Goal: Information Seeking & Learning: Learn about a topic

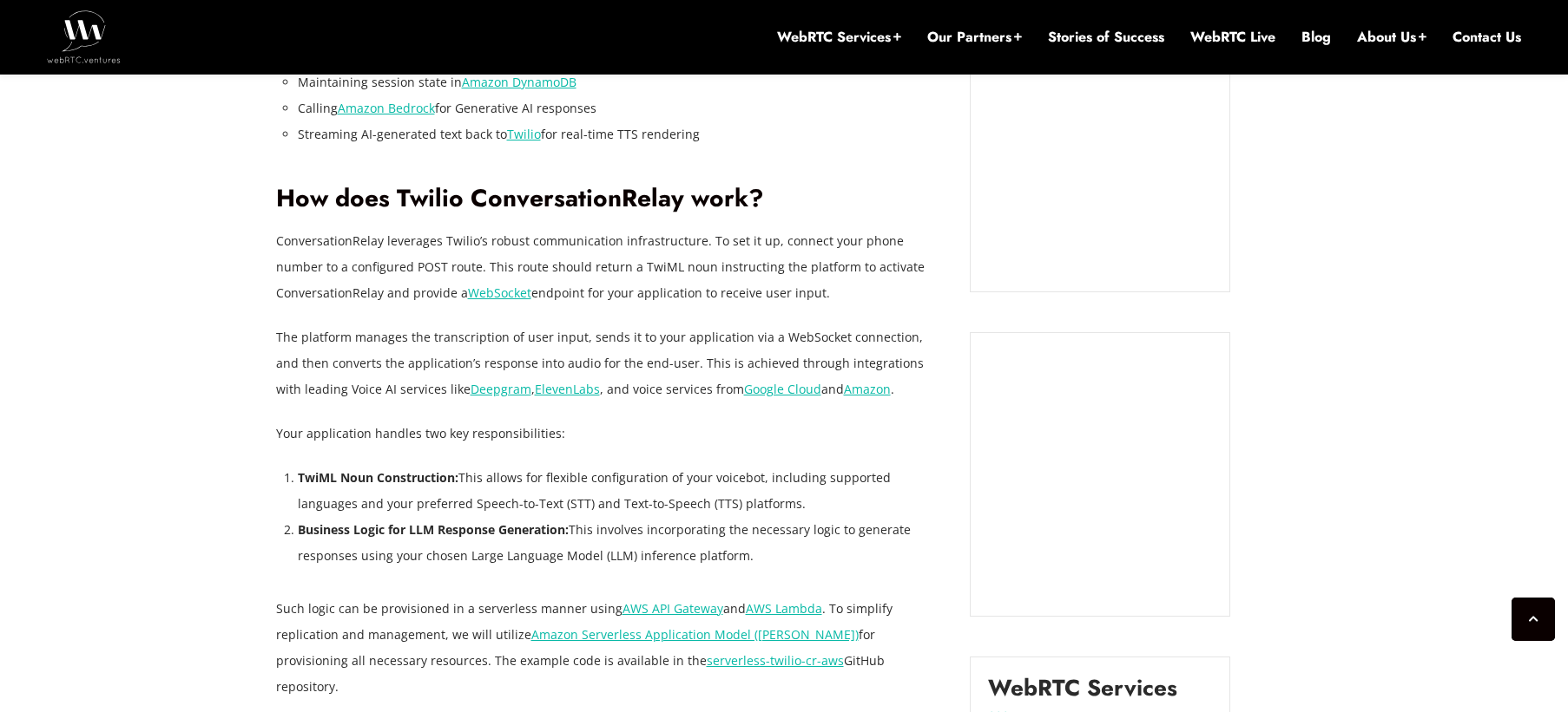
scroll to position [1695, 0]
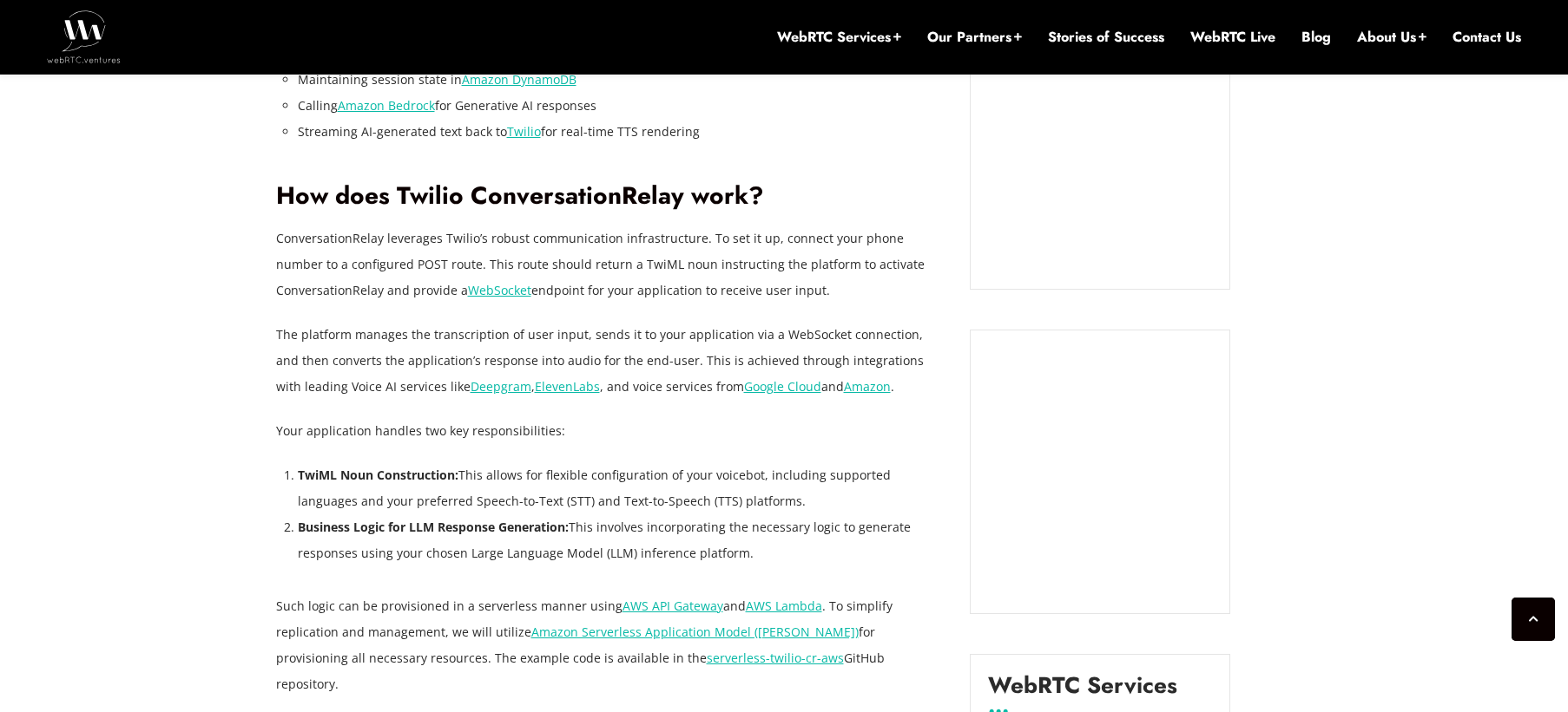
click at [525, 499] on li "TwiML Noun Construction: This allows for flexible configuration of your voicebo…" at bounding box center [620, 488] width 647 height 52
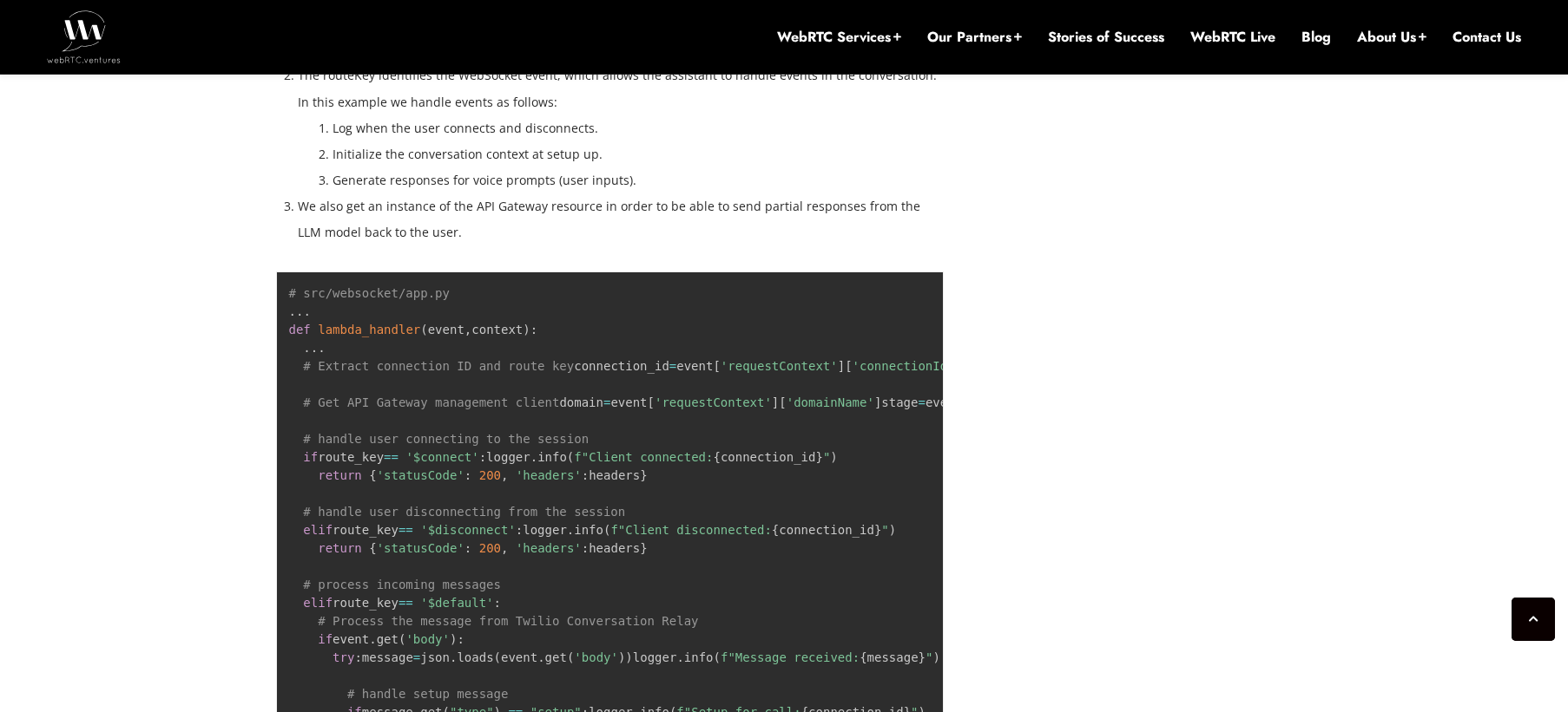
scroll to position [5372, 0]
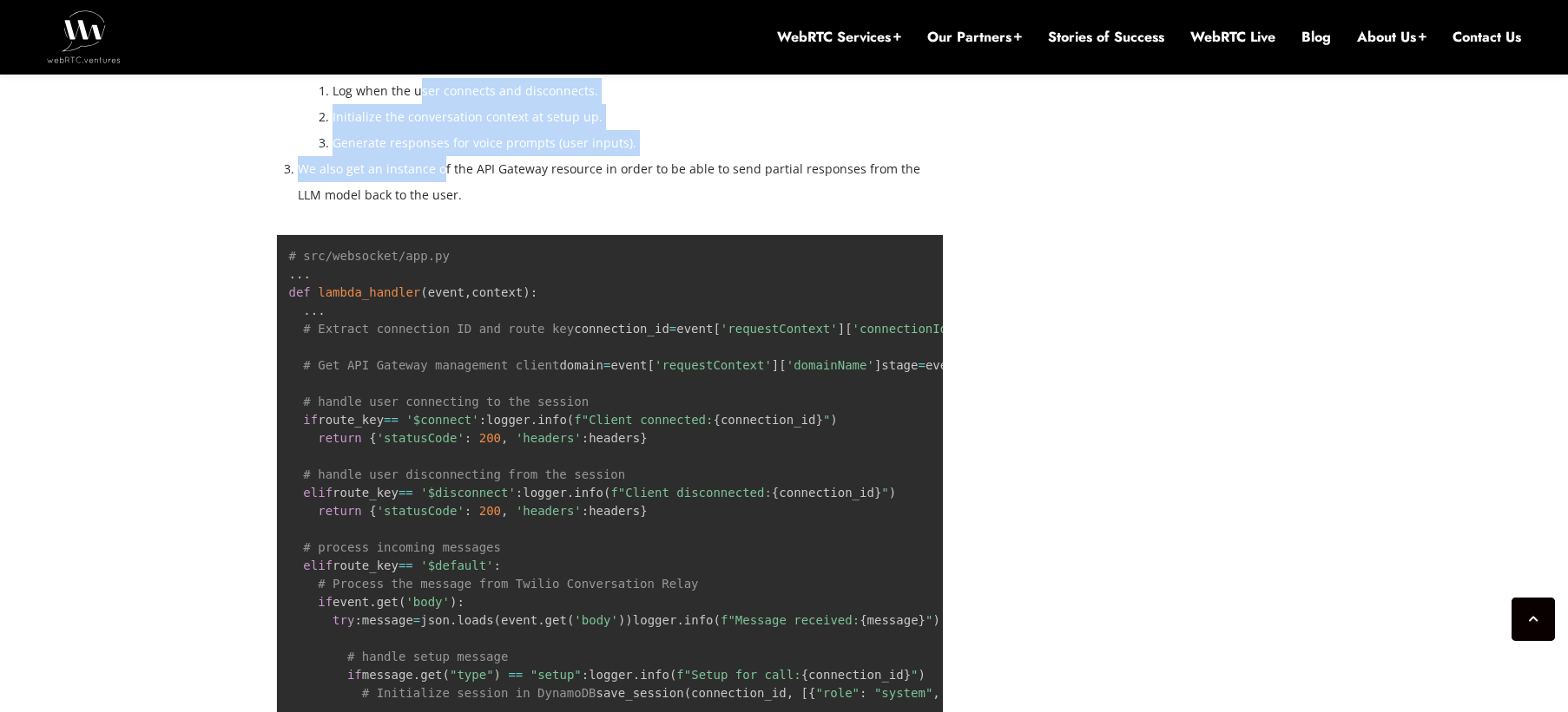
drag, startPoint x: 433, startPoint y: 361, endPoint x: 409, endPoint y: 278, distance: 86.4
click at [411, 208] on ol "Each interaction is identified by the connectionId value. This is used to store…" at bounding box center [620, 90] width 647 height 235
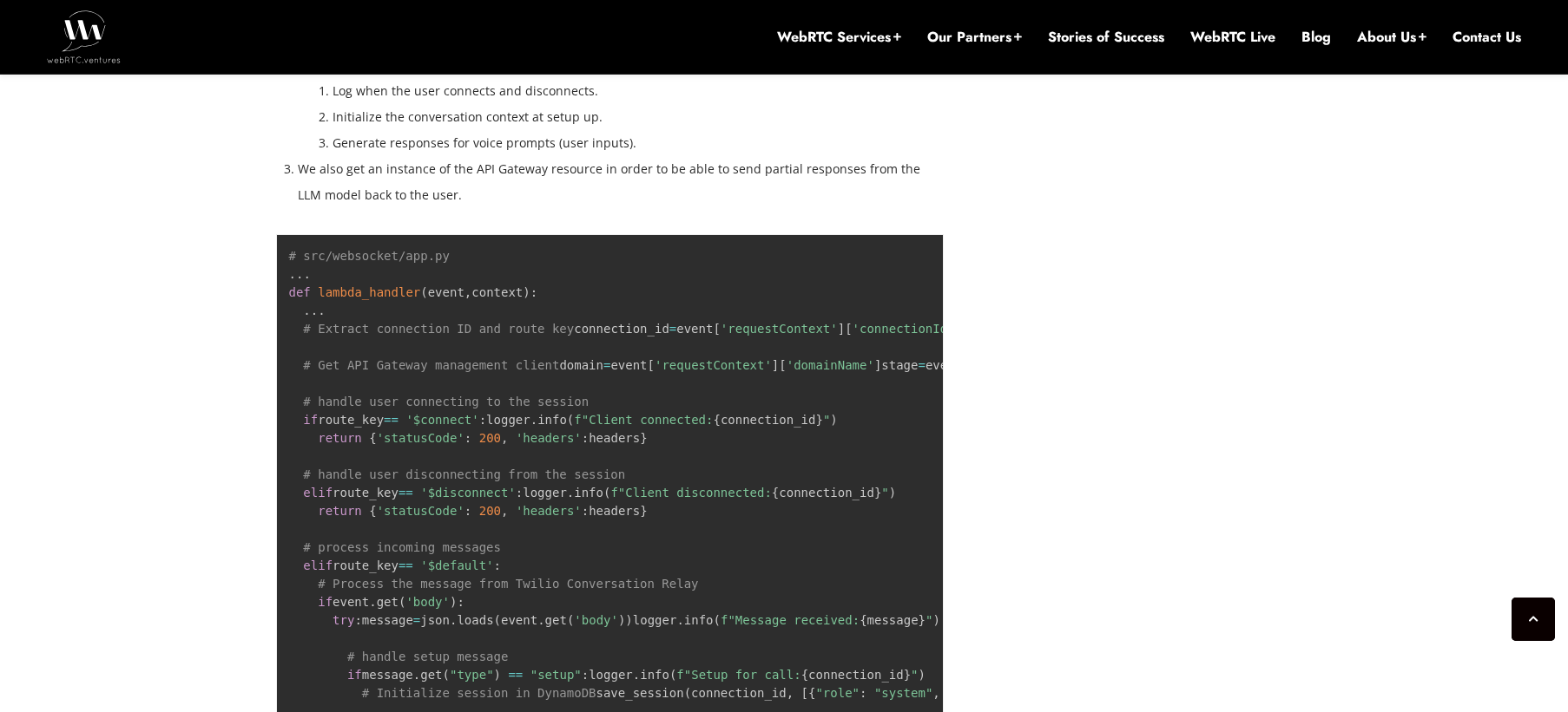
click at [409, 155] on li "The routeKey identifies the WebSocket event, which allows the assistant to hand…" at bounding box center [620, 90] width 647 height 130
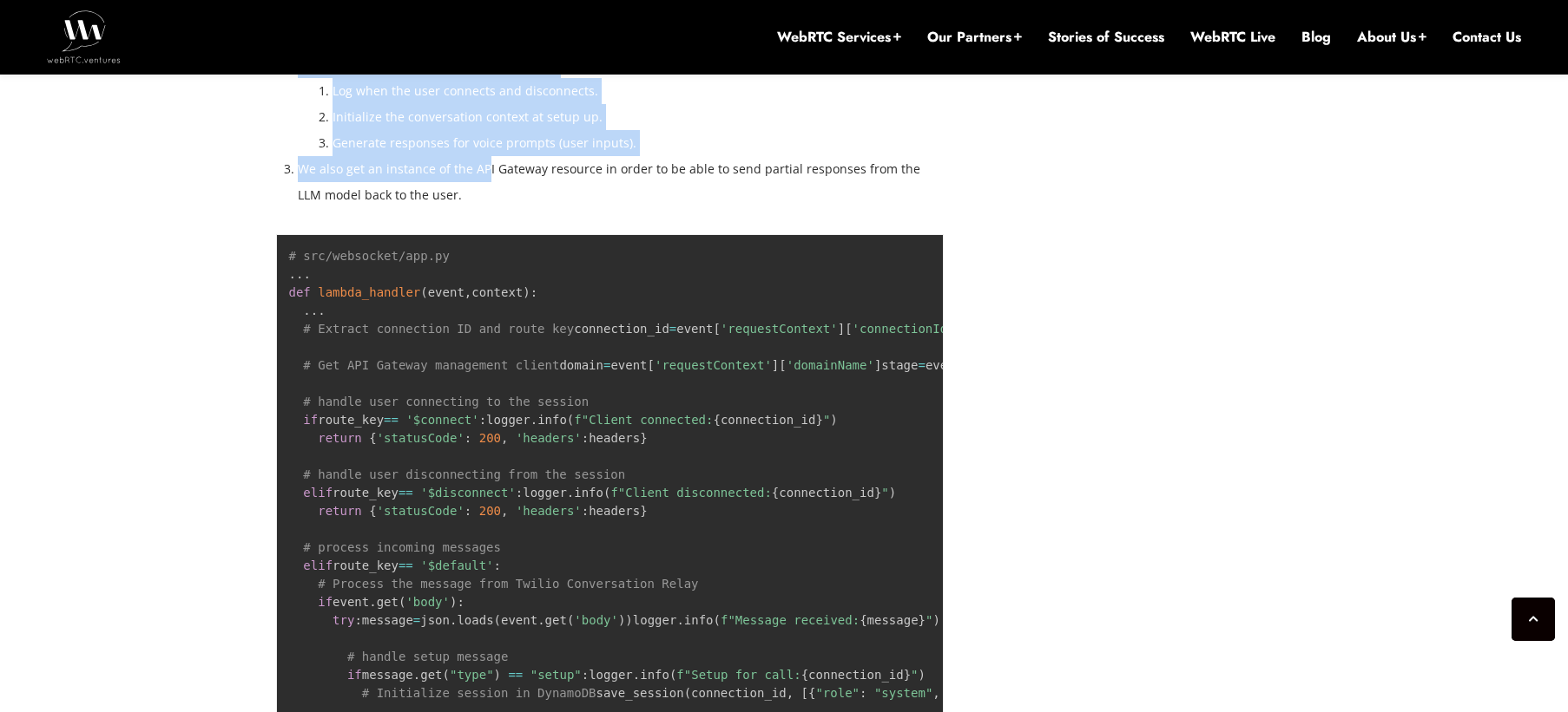
drag, startPoint x: 373, startPoint y: 217, endPoint x: 485, endPoint y: 390, distance: 206.1
click at [485, 208] on ol "Each interaction is identified by the connectionId value. This is used to store…" at bounding box center [620, 90] width 647 height 235
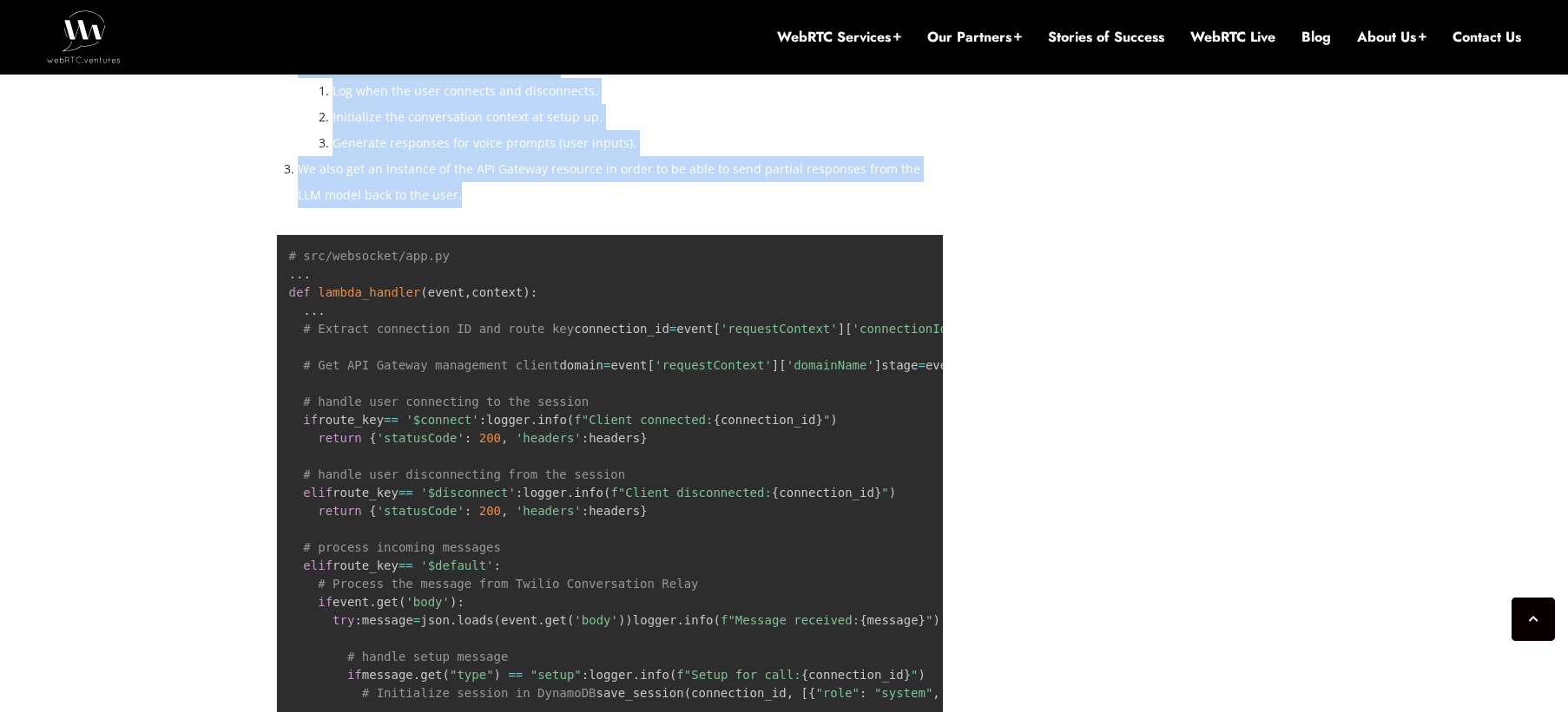
click at [485, 208] on li "We also get an instance of the API Gateway resource in order to be able to send…" at bounding box center [620, 182] width 647 height 52
drag, startPoint x: 359, startPoint y: 287, endPoint x: 335, endPoint y: 269, distance: 30.0
click at [337, 208] on ol "Each interaction is identified by the connectionId value. This is used to store…" at bounding box center [620, 90] width 647 height 235
click at [335, 155] on li "The routeKey identifies the WebSocket event, which allows the assistant to hand…" at bounding box center [620, 90] width 647 height 130
drag, startPoint x: 392, startPoint y: 283, endPoint x: 519, endPoint y: 389, distance: 165.4
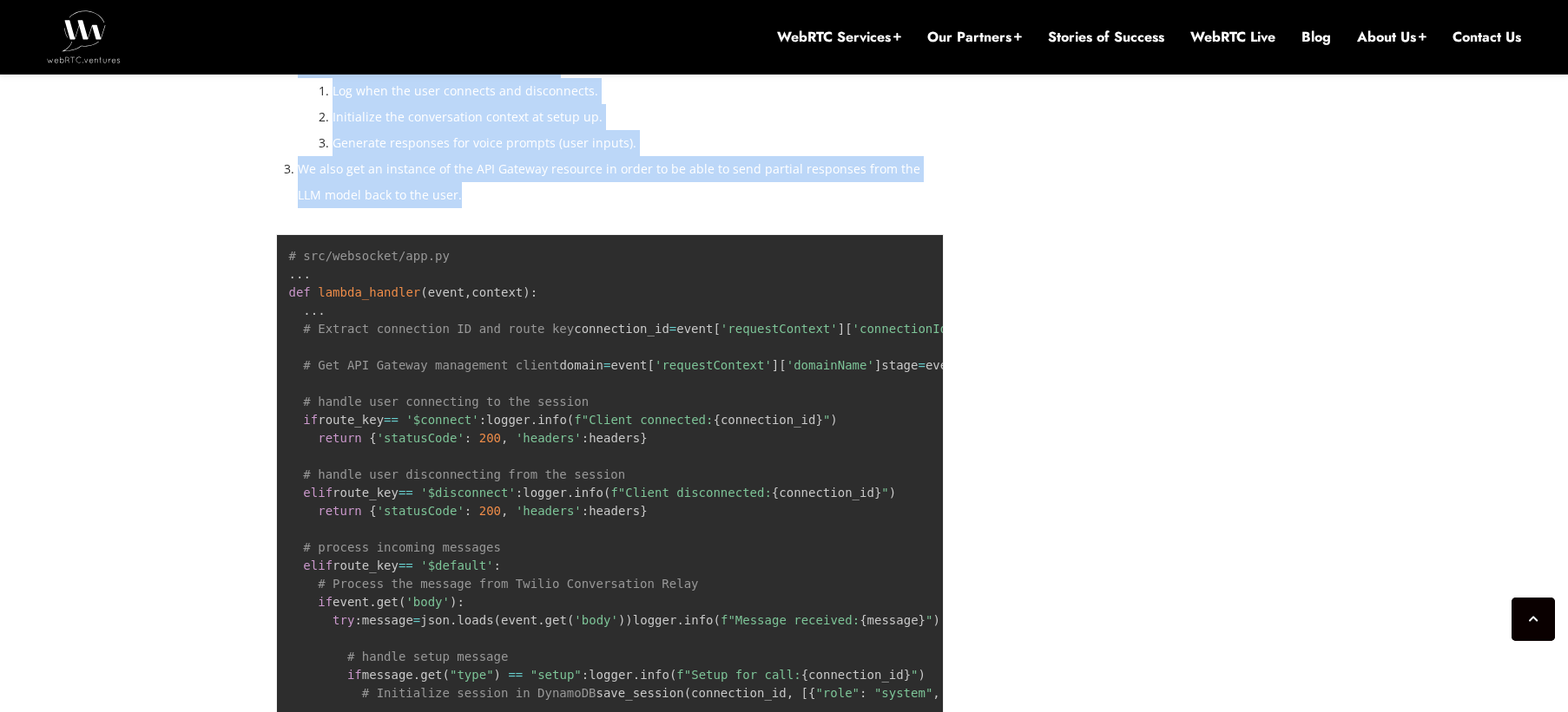
click at [519, 208] on li "We also get an instance of the API Gateway resource in order to be able to send…" at bounding box center [620, 182] width 647 height 52
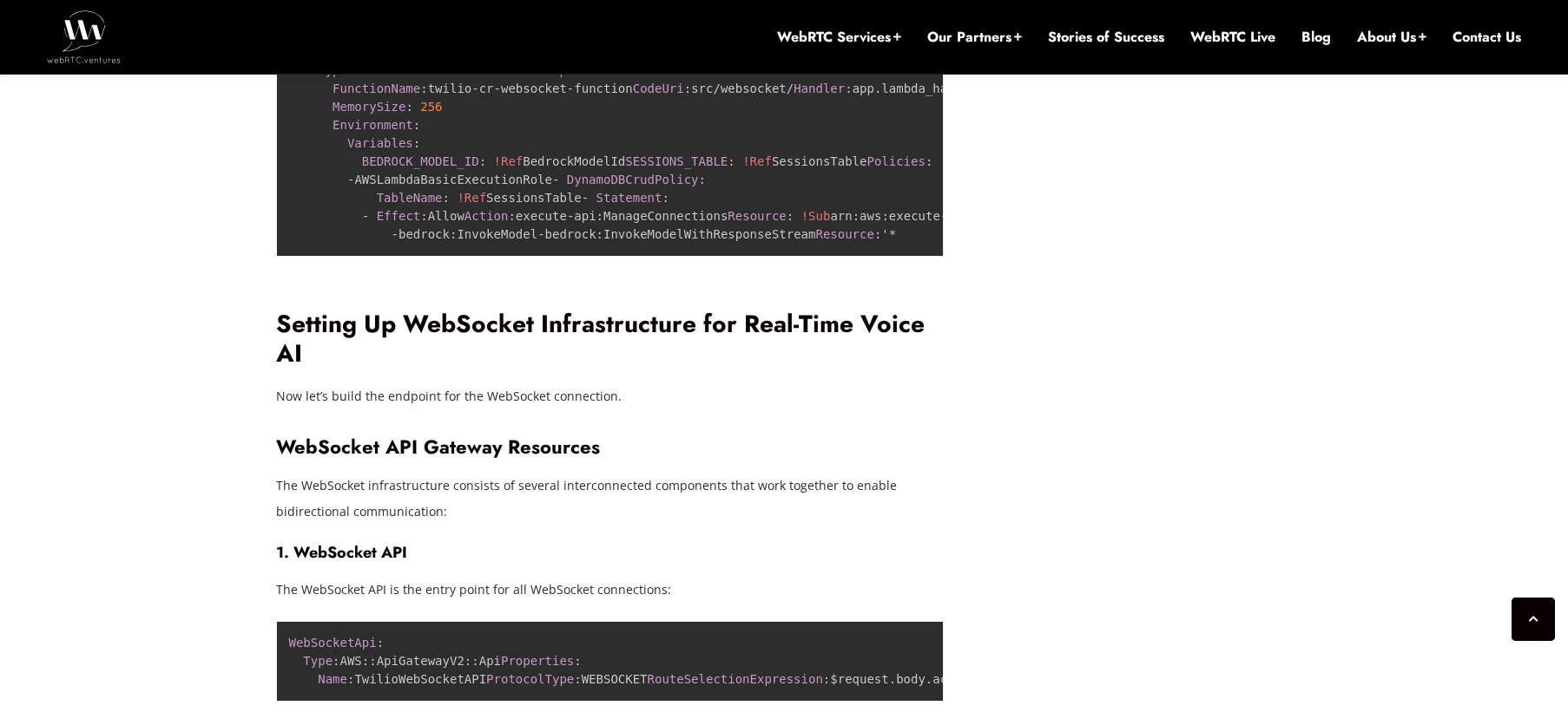
scroll to position [7952, 0]
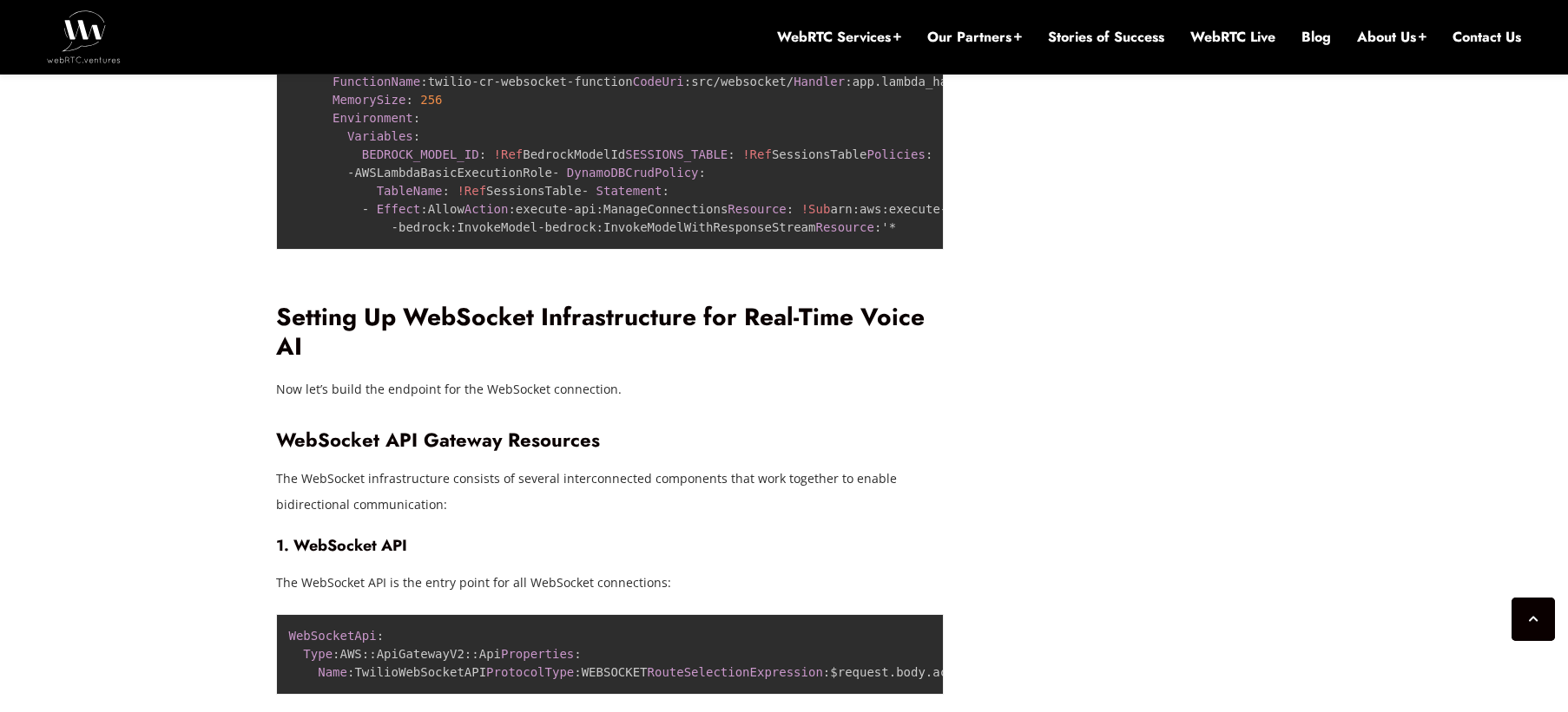
drag, startPoint x: 264, startPoint y: 459, endPoint x: 381, endPoint y: 495, distance: 122.4
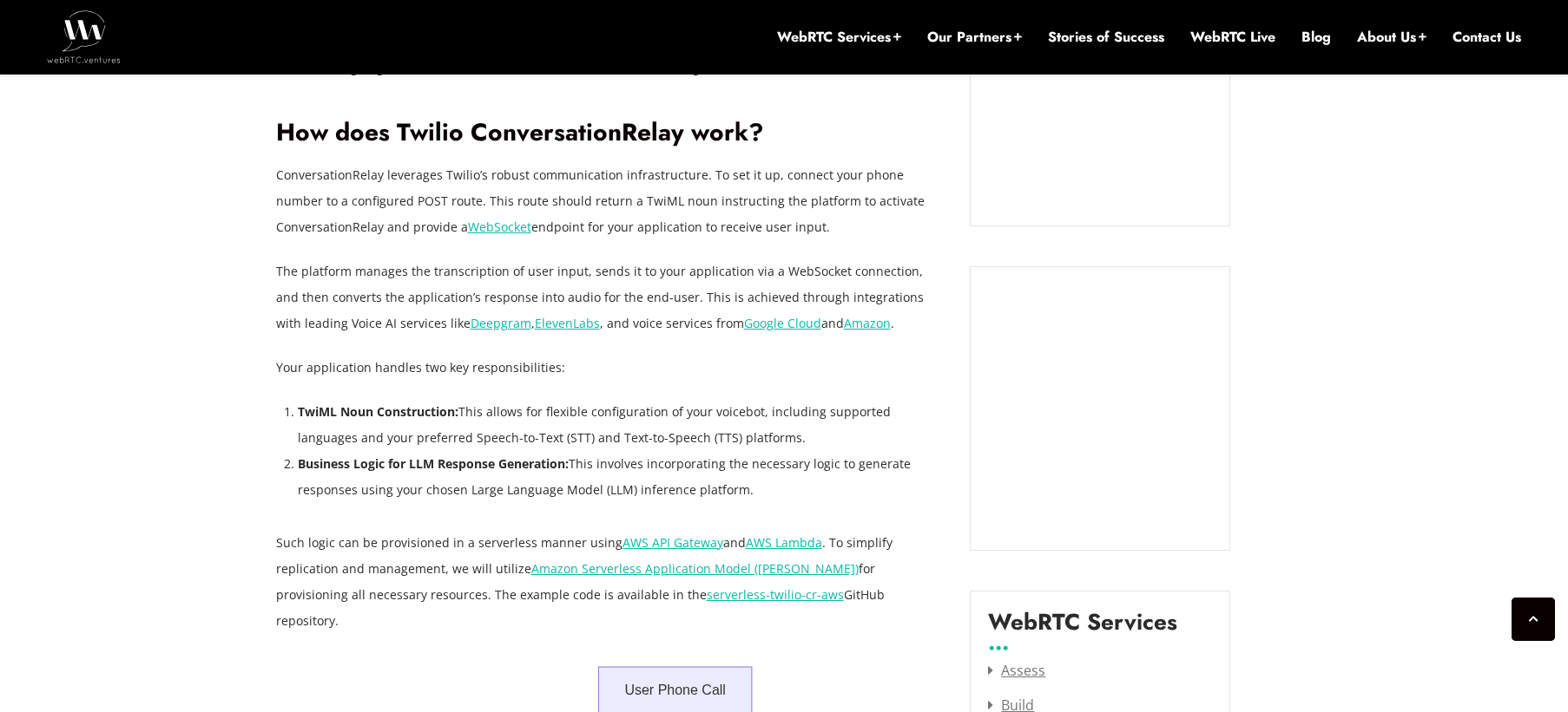
scroll to position [1760, 0]
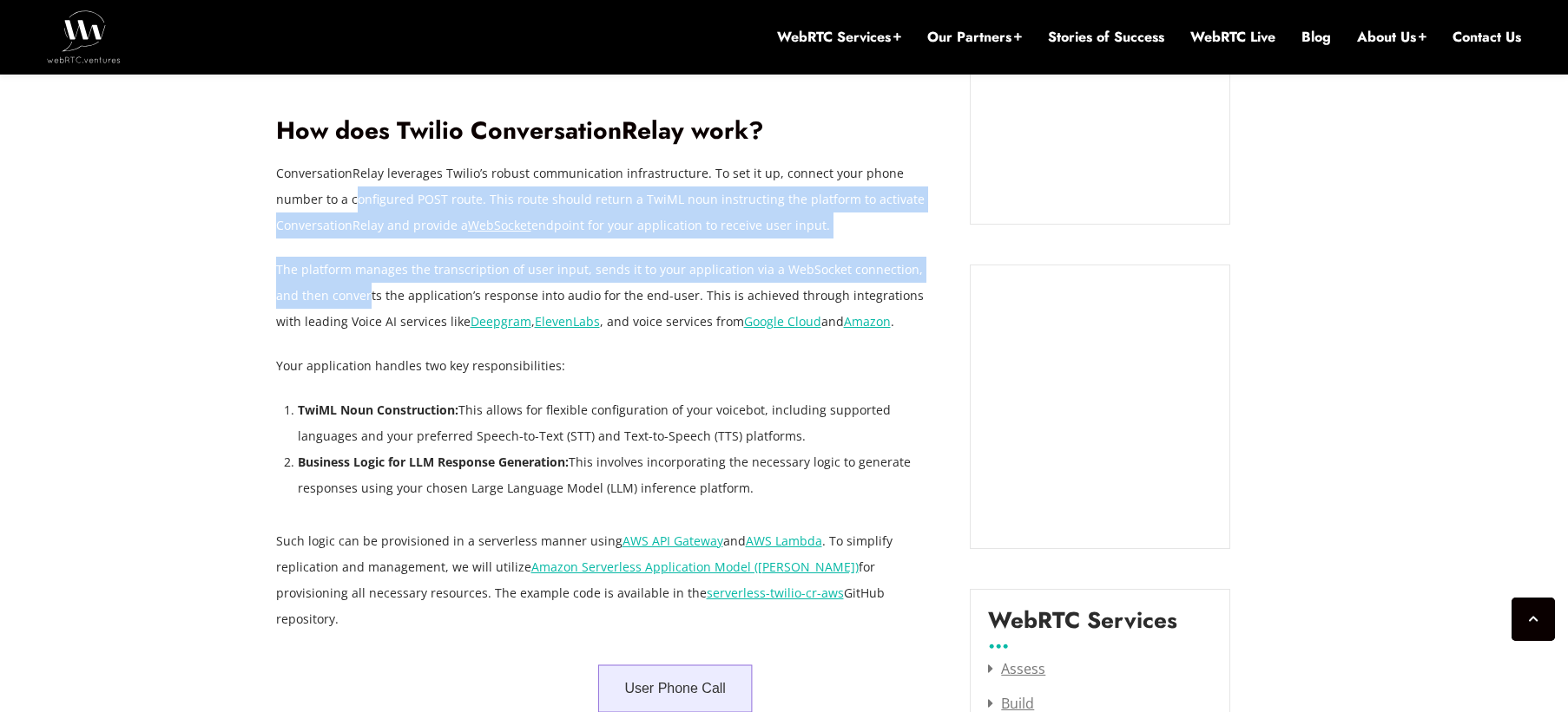
drag, startPoint x: 307, startPoint y: 211, endPoint x: 345, endPoint y: 304, distance: 100.5
click at [345, 304] on p "The platform manages the transcription of user input, sends it to your applicat…" at bounding box center [610, 295] width 668 height 78
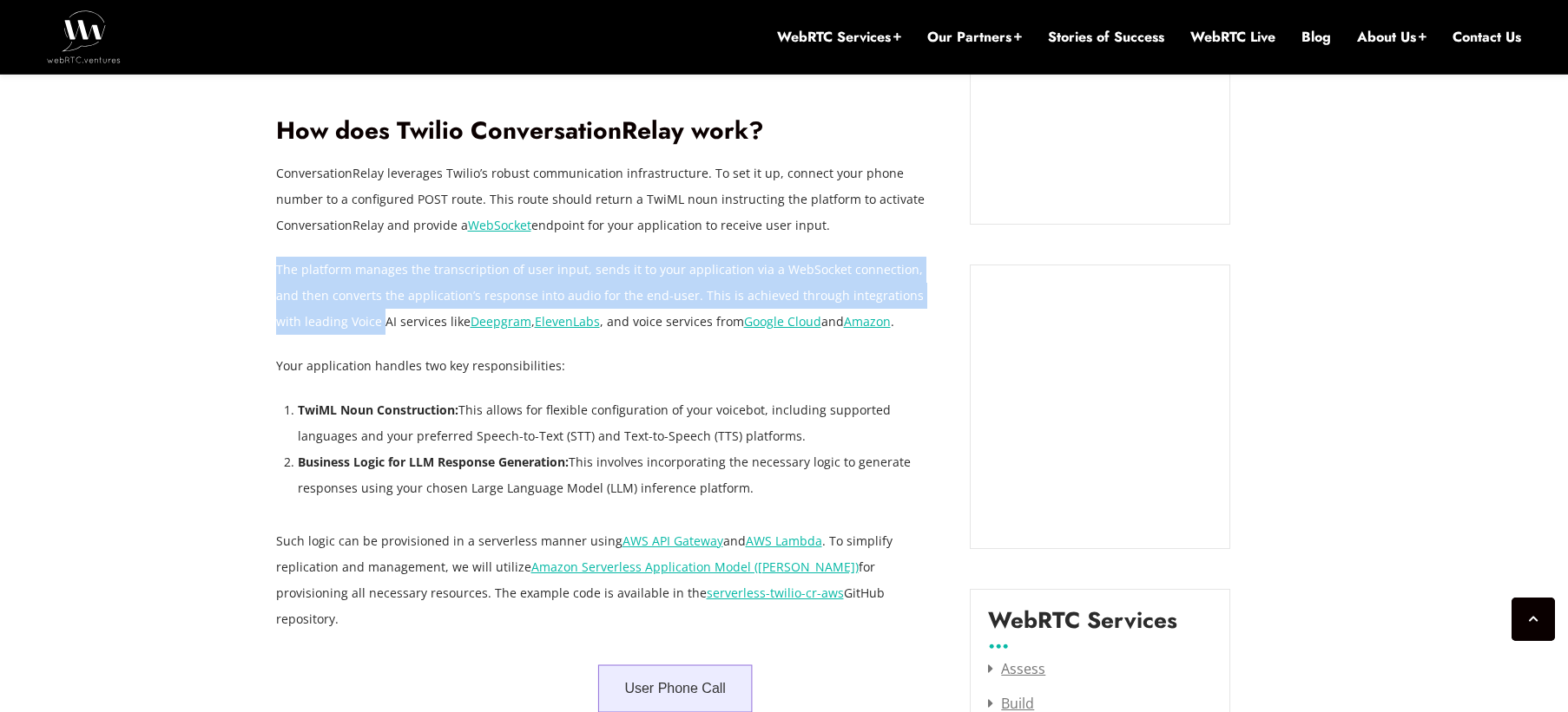
drag, startPoint x: 343, startPoint y: 285, endPoint x: 327, endPoint y: 242, distance: 45.9
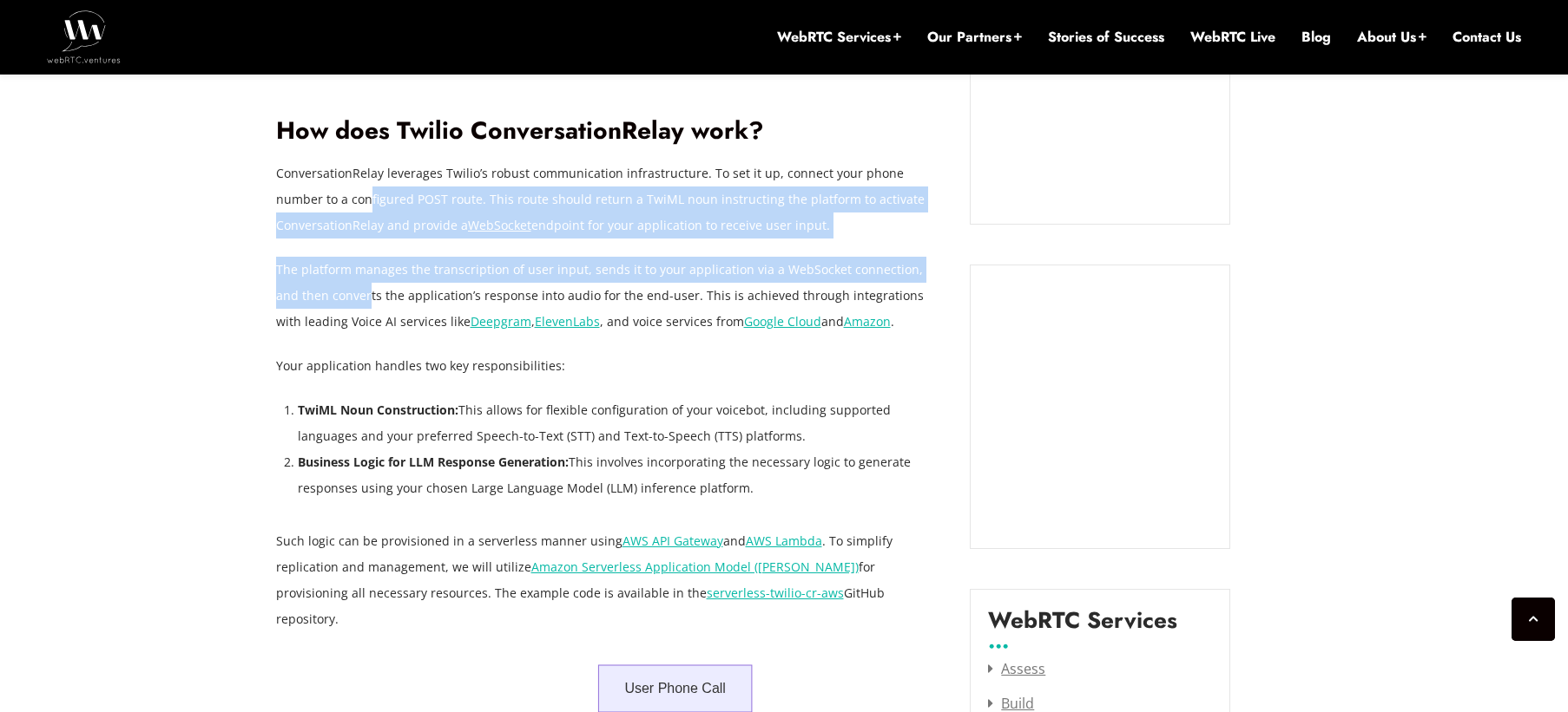
drag, startPoint x: 333, startPoint y: 277, endPoint x: 343, endPoint y: 302, distance: 26.9
click at [343, 302] on p "The platform manages the transcription of user input, sends it to your applicat…" at bounding box center [610, 295] width 668 height 78
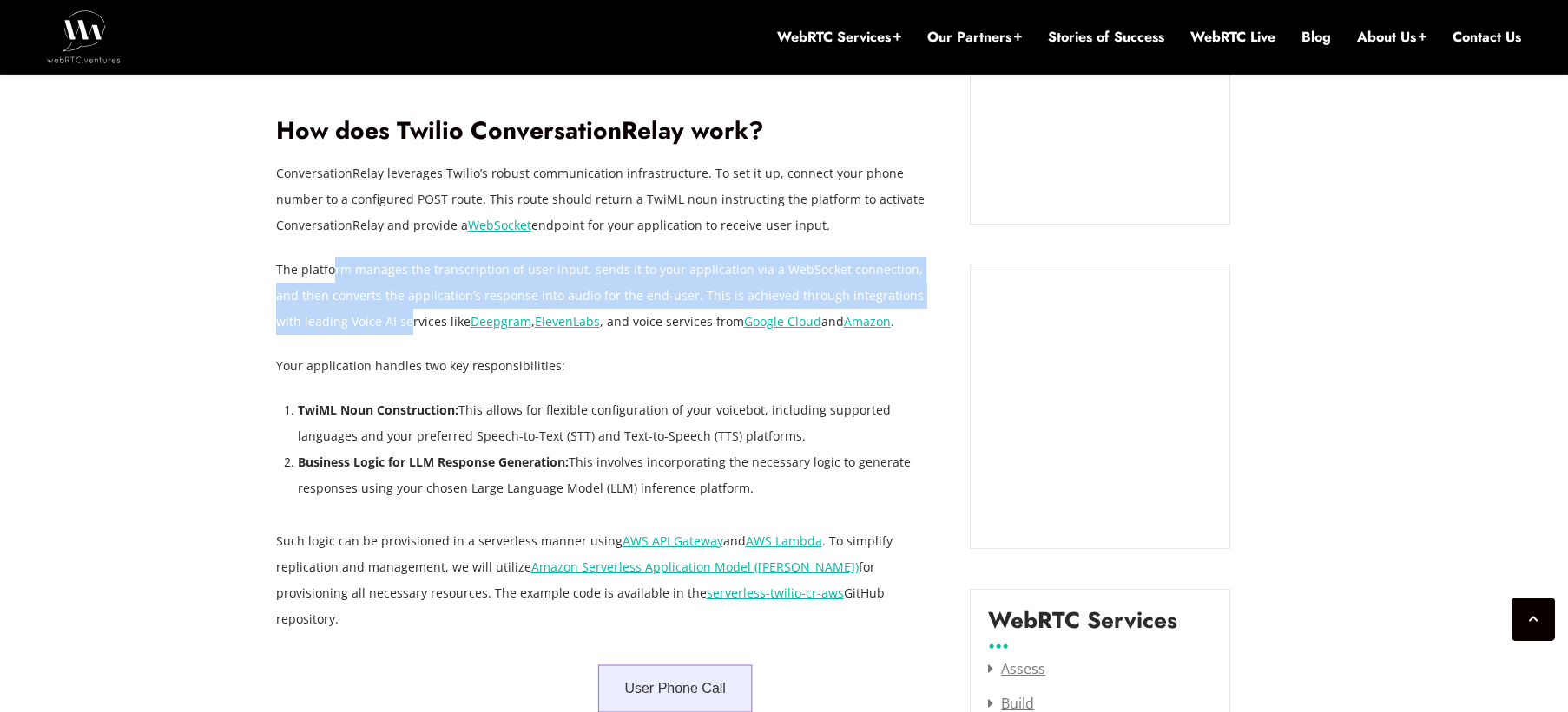
drag, startPoint x: 341, startPoint y: 273, endPoint x: 331, endPoint y: 253, distance: 22.4
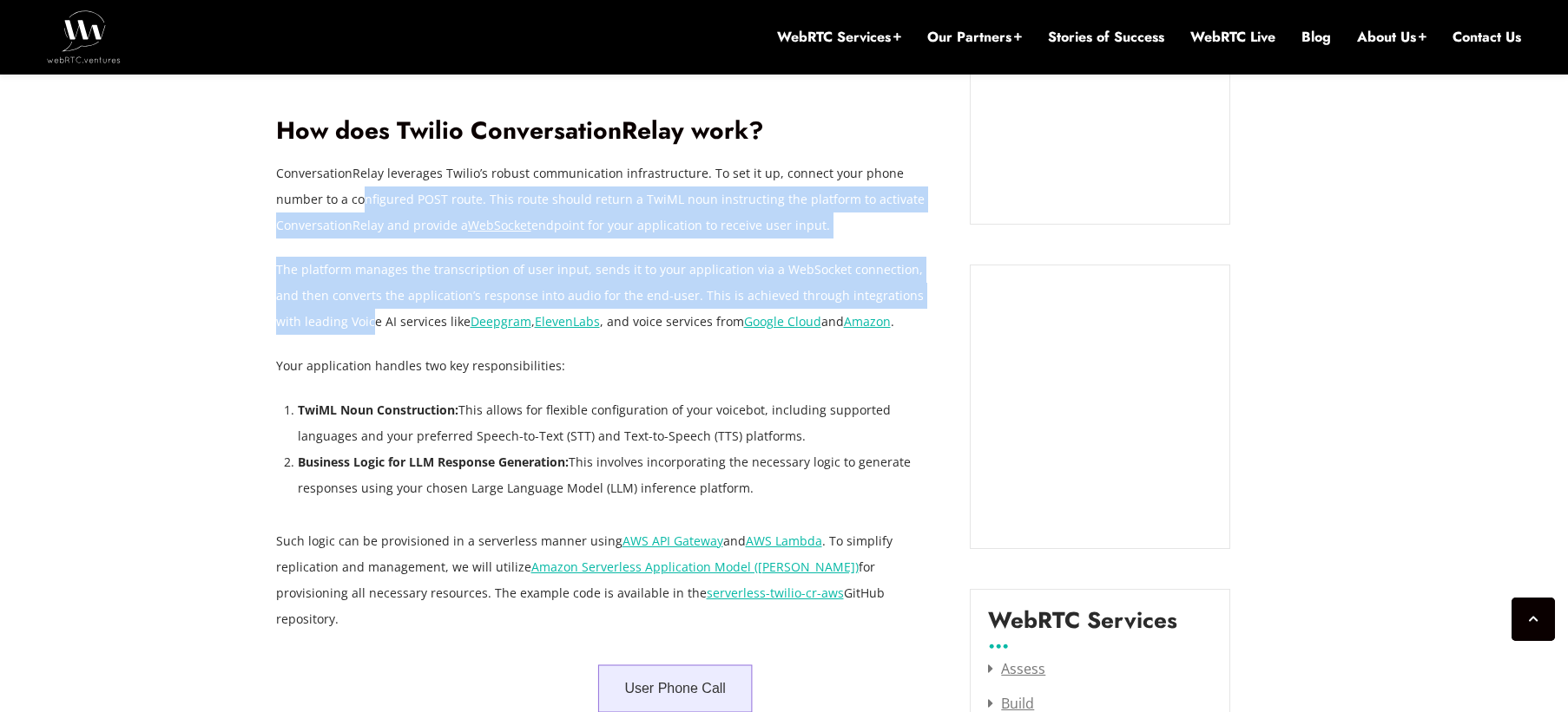
drag, startPoint x: 344, startPoint y: 305, endPoint x: 347, endPoint y: 317, distance: 12.4
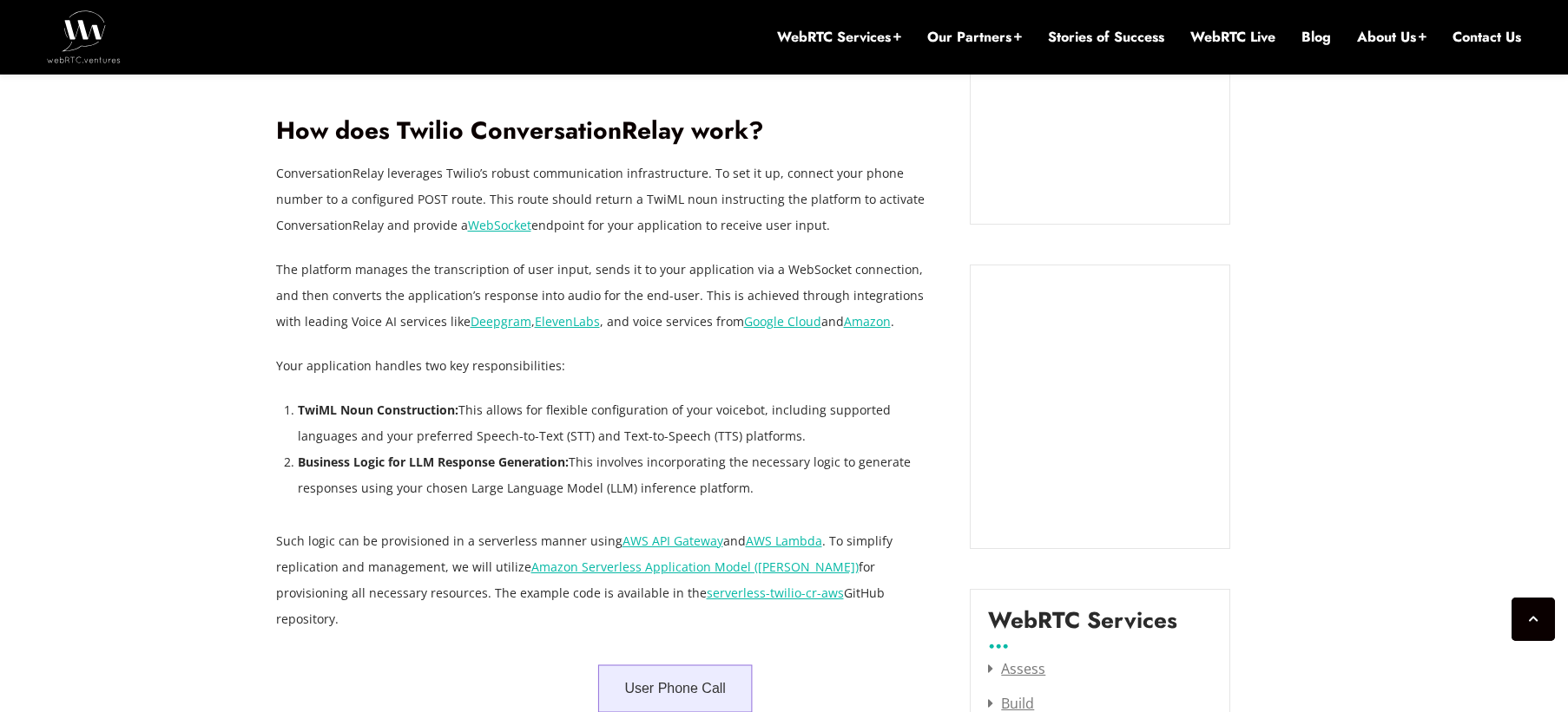
click at [347, 317] on p "The platform manages the transcription of user input, sends it to your applicat…" at bounding box center [610, 295] width 668 height 78
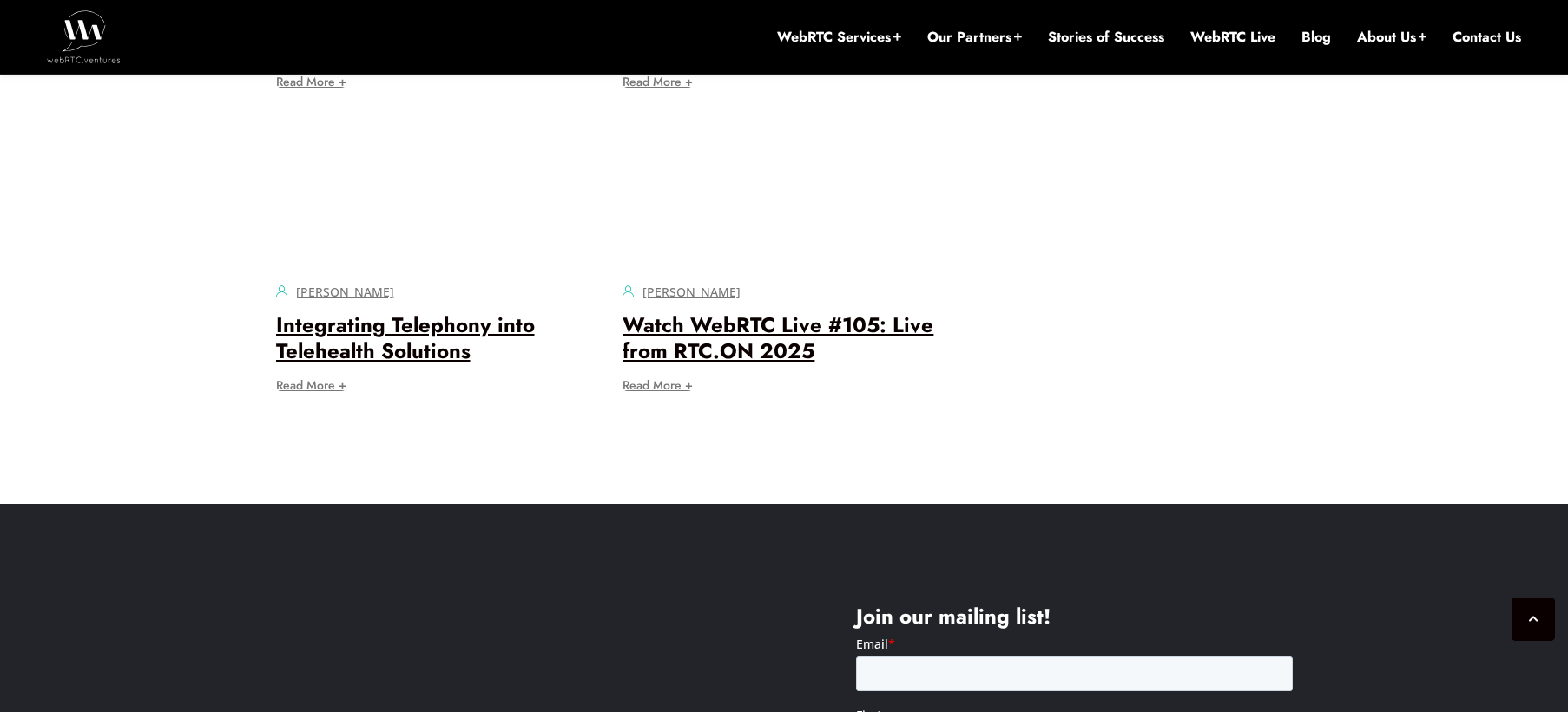
scroll to position [12933, 0]
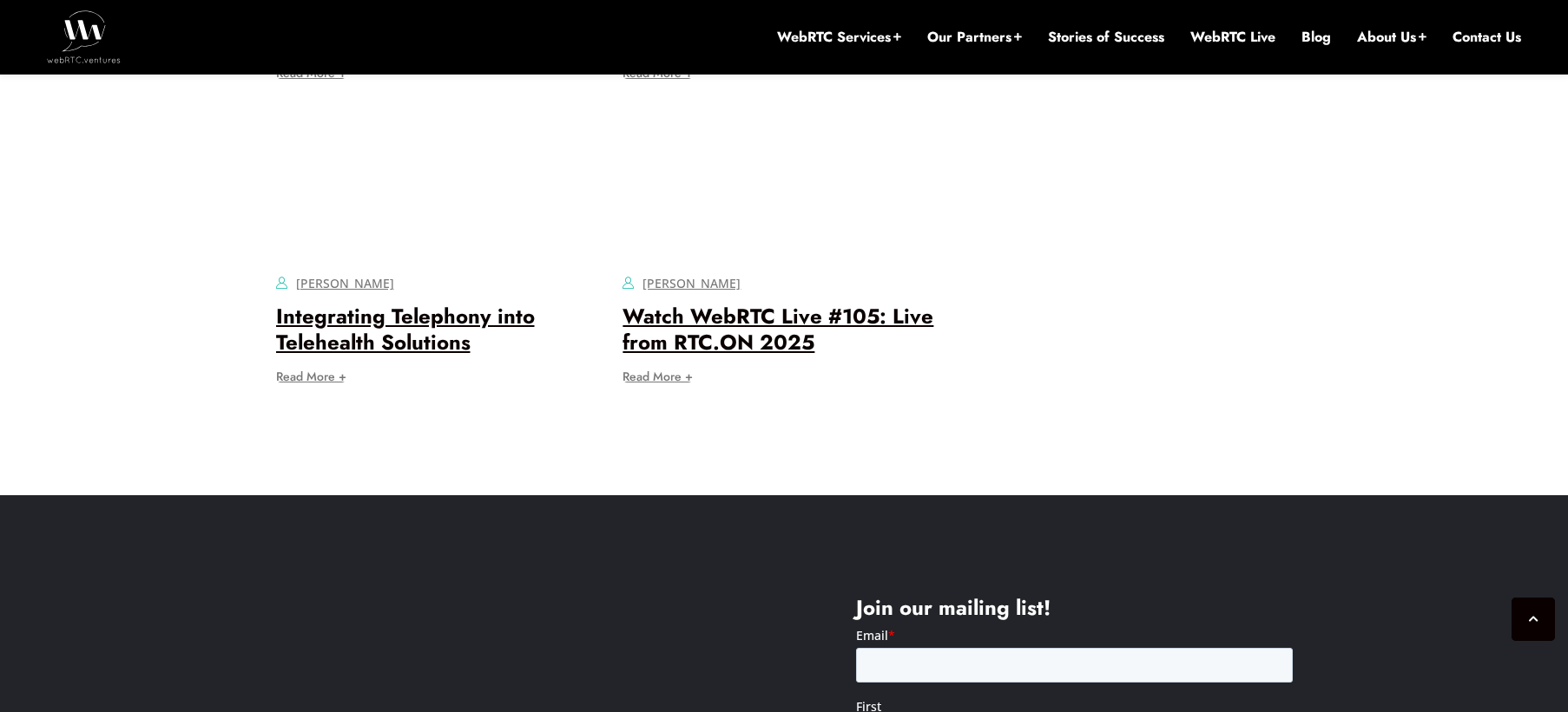
drag, startPoint x: 591, startPoint y: 567, endPoint x: 441, endPoint y: 485, distance: 171.0
drag, startPoint x: 273, startPoint y: 398, endPoint x: 627, endPoint y: 648, distance: 433.4
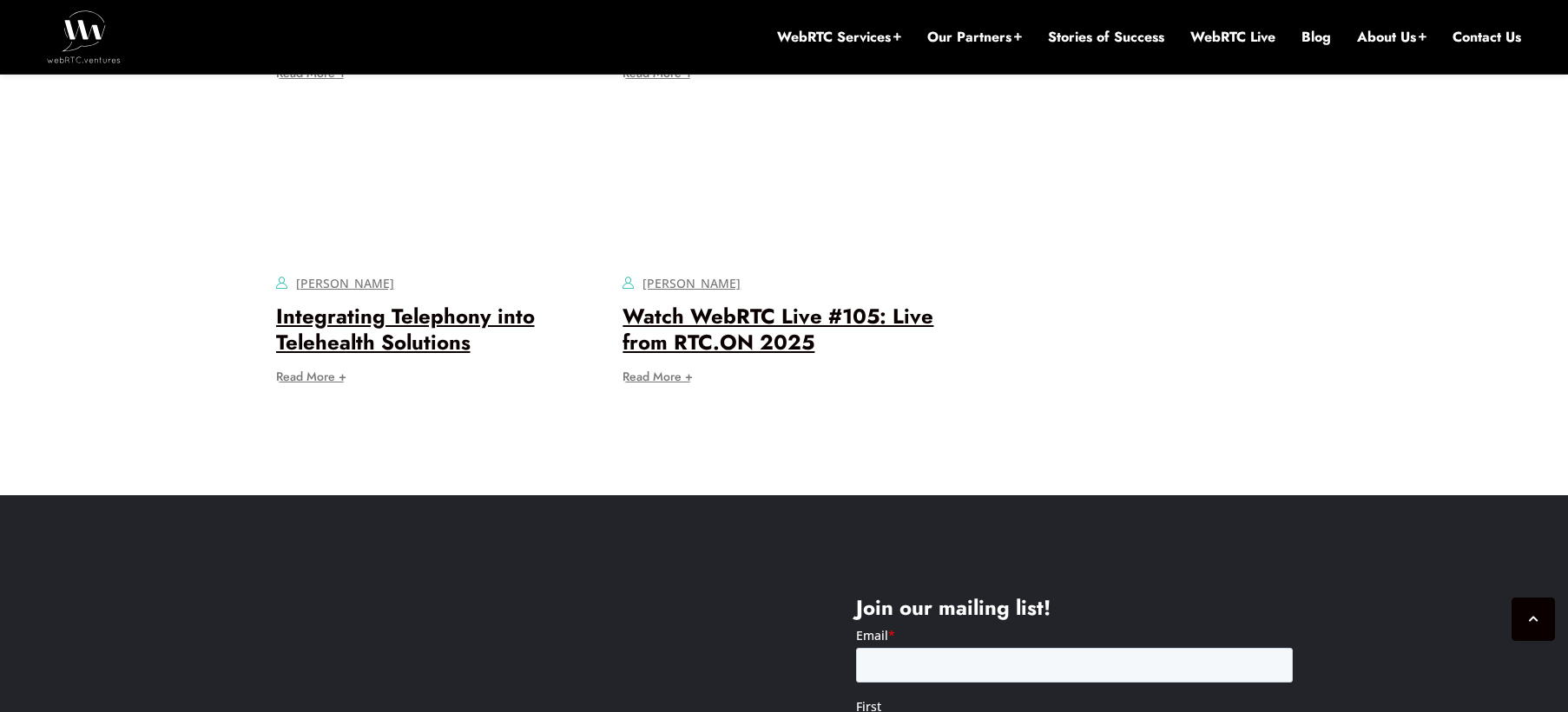
drag, startPoint x: 728, startPoint y: 666, endPoint x: 523, endPoint y: 541, distance: 240.1
drag, startPoint x: 431, startPoint y: 450, endPoint x: 635, endPoint y: 633, distance: 274.1
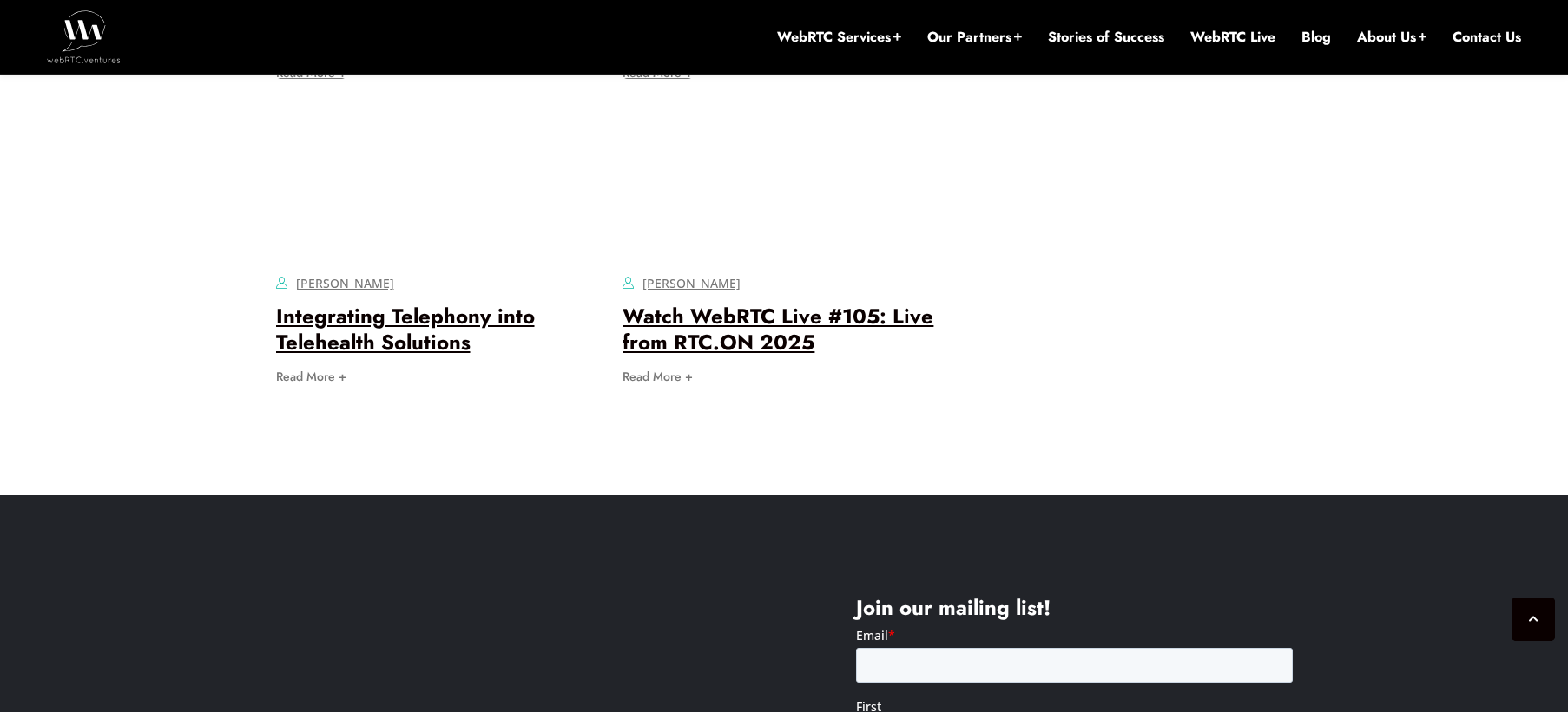
drag, startPoint x: 694, startPoint y: 654, endPoint x: 491, endPoint y: 551, distance: 227.6
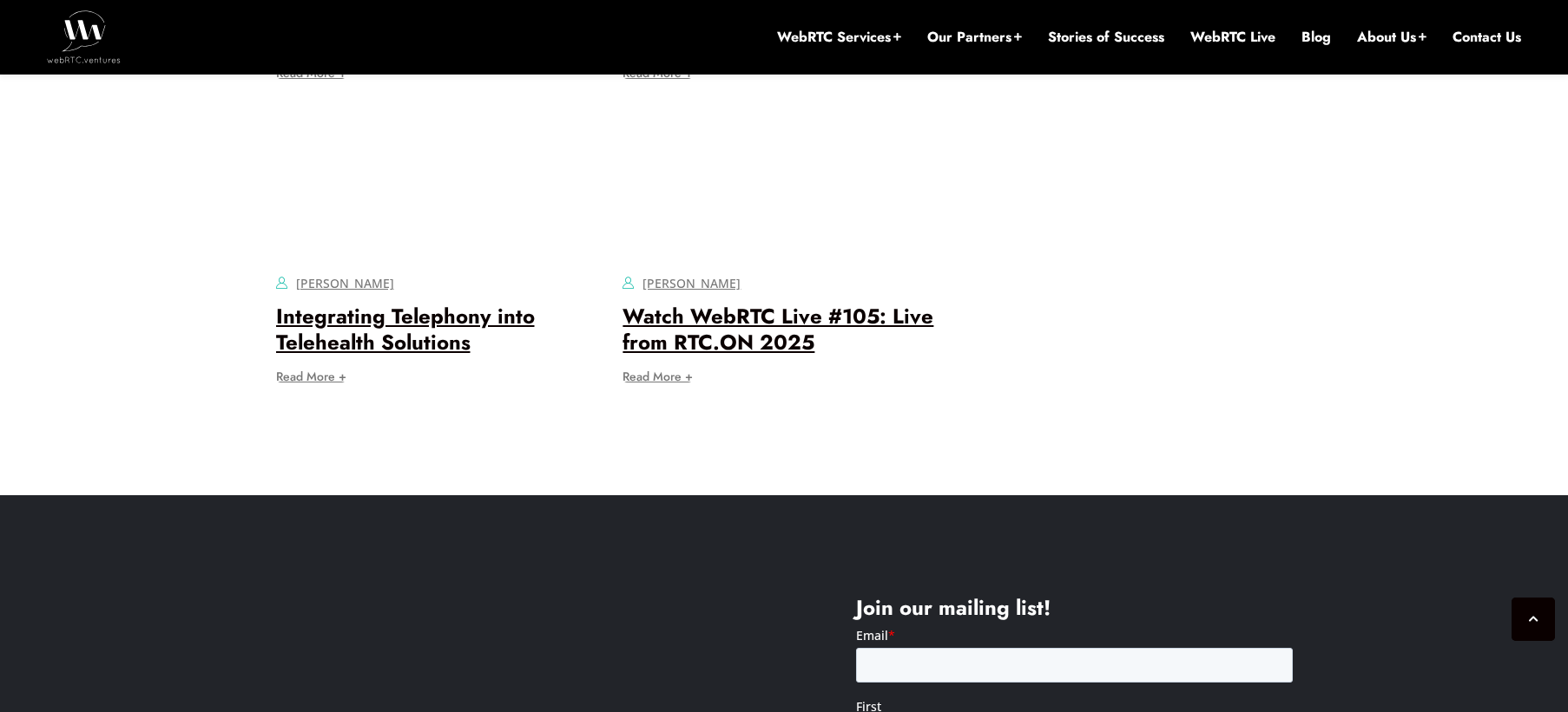
drag, startPoint x: 421, startPoint y: 454, endPoint x: 589, endPoint y: 618, distance: 234.8
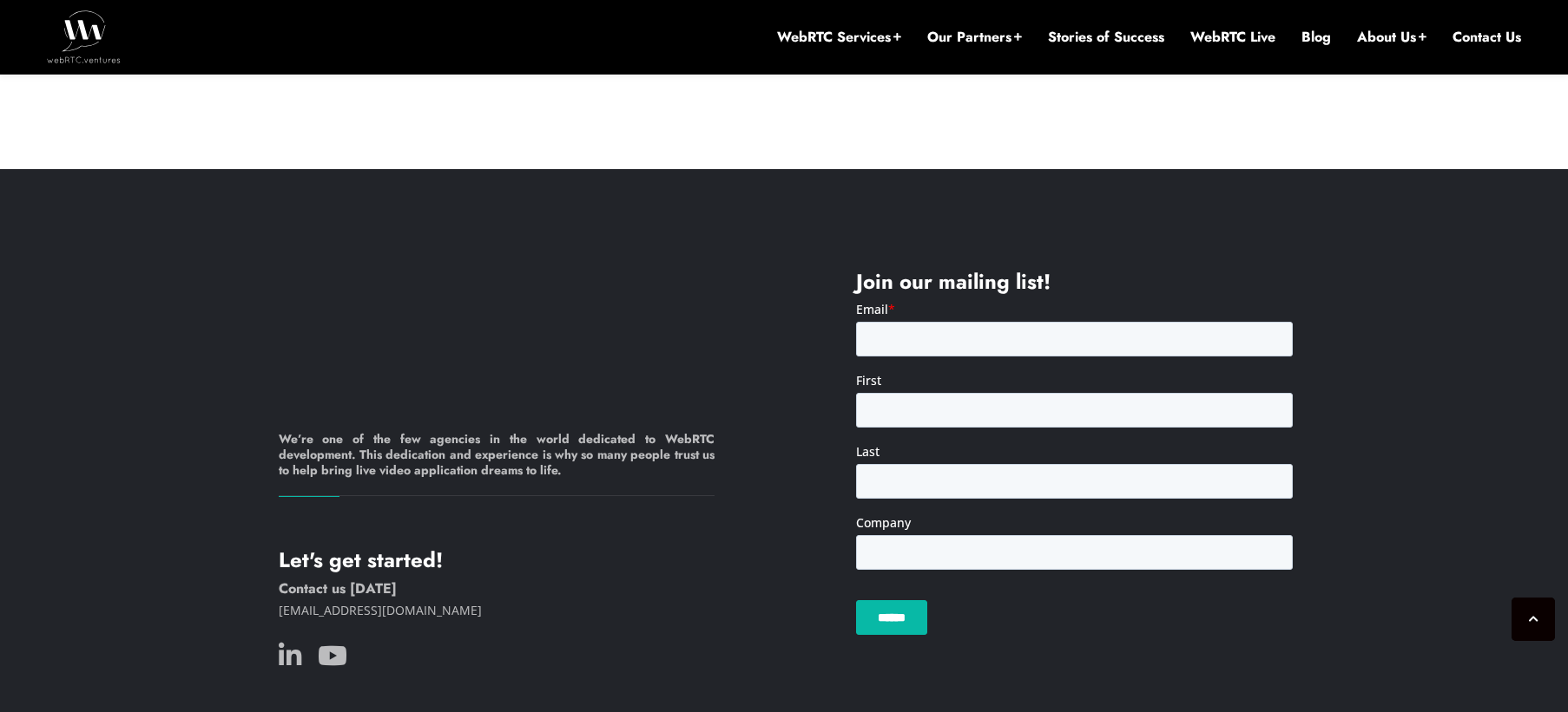
scroll to position [13268, 0]
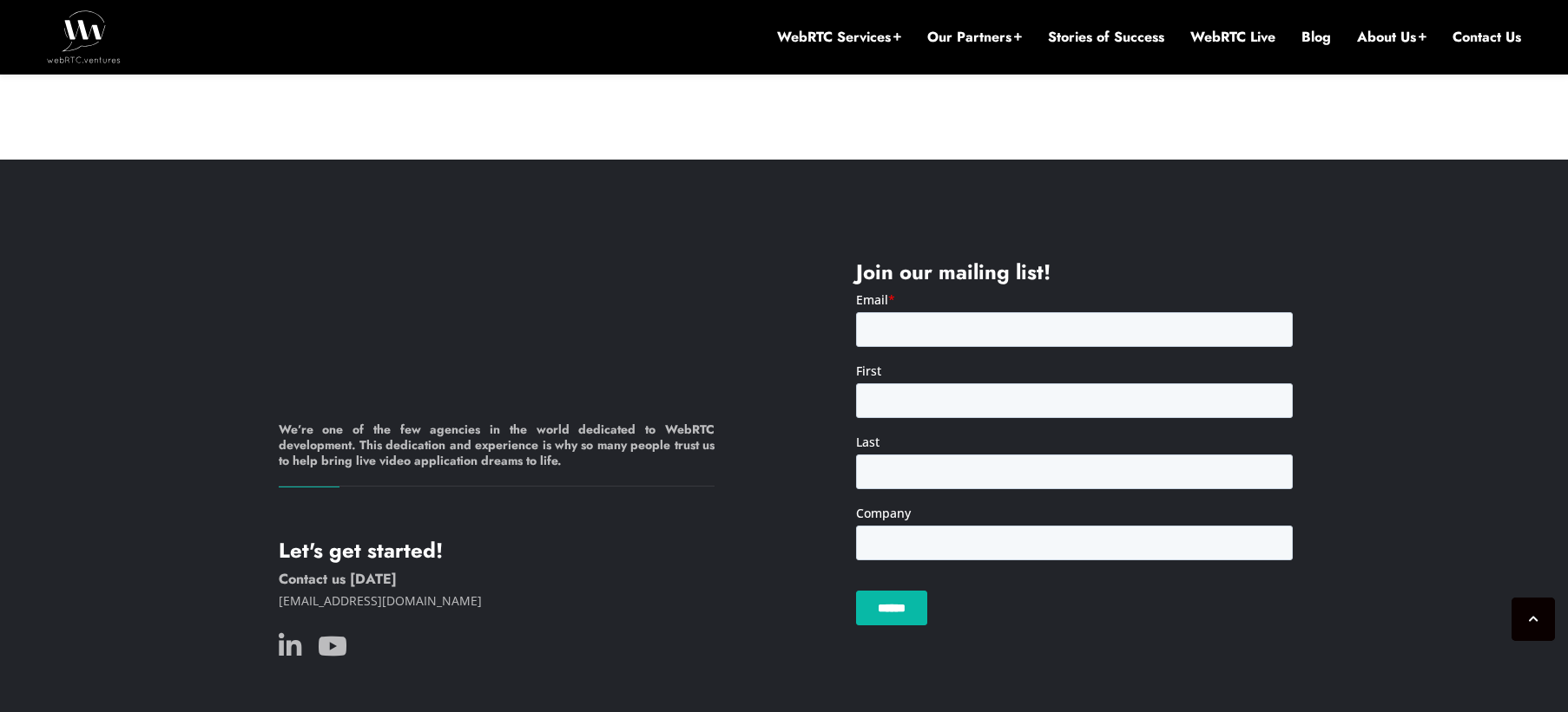
drag, startPoint x: 423, startPoint y: 352, endPoint x: 509, endPoint y: 484, distance: 157.5
drag, startPoint x: 402, startPoint y: 435, endPoint x: 408, endPoint y: 451, distance: 17.1
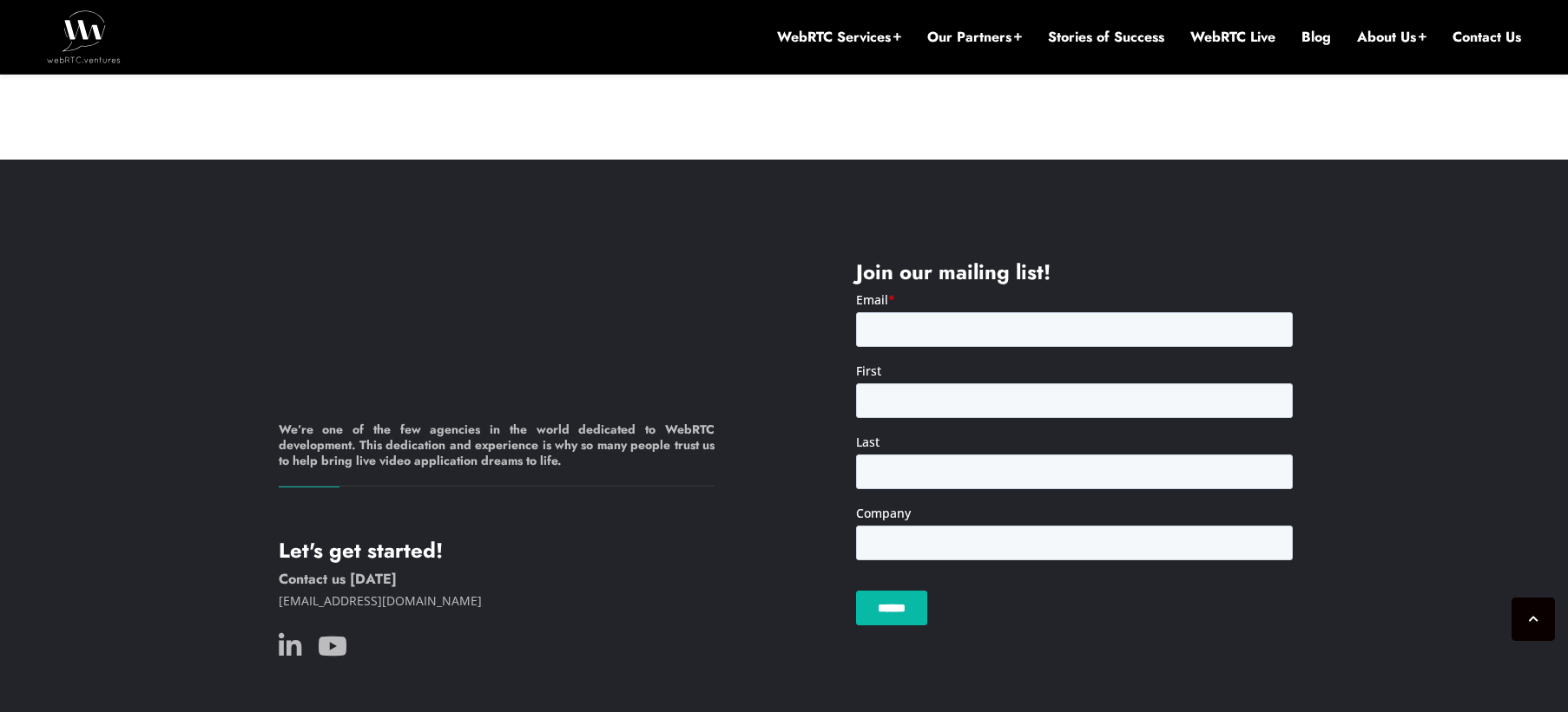
drag, startPoint x: 451, startPoint y: 481, endPoint x: 369, endPoint y: 367, distance: 140.4
drag, startPoint x: 344, startPoint y: 286, endPoint x: 422, endPoint y: 445, distance: 177.1
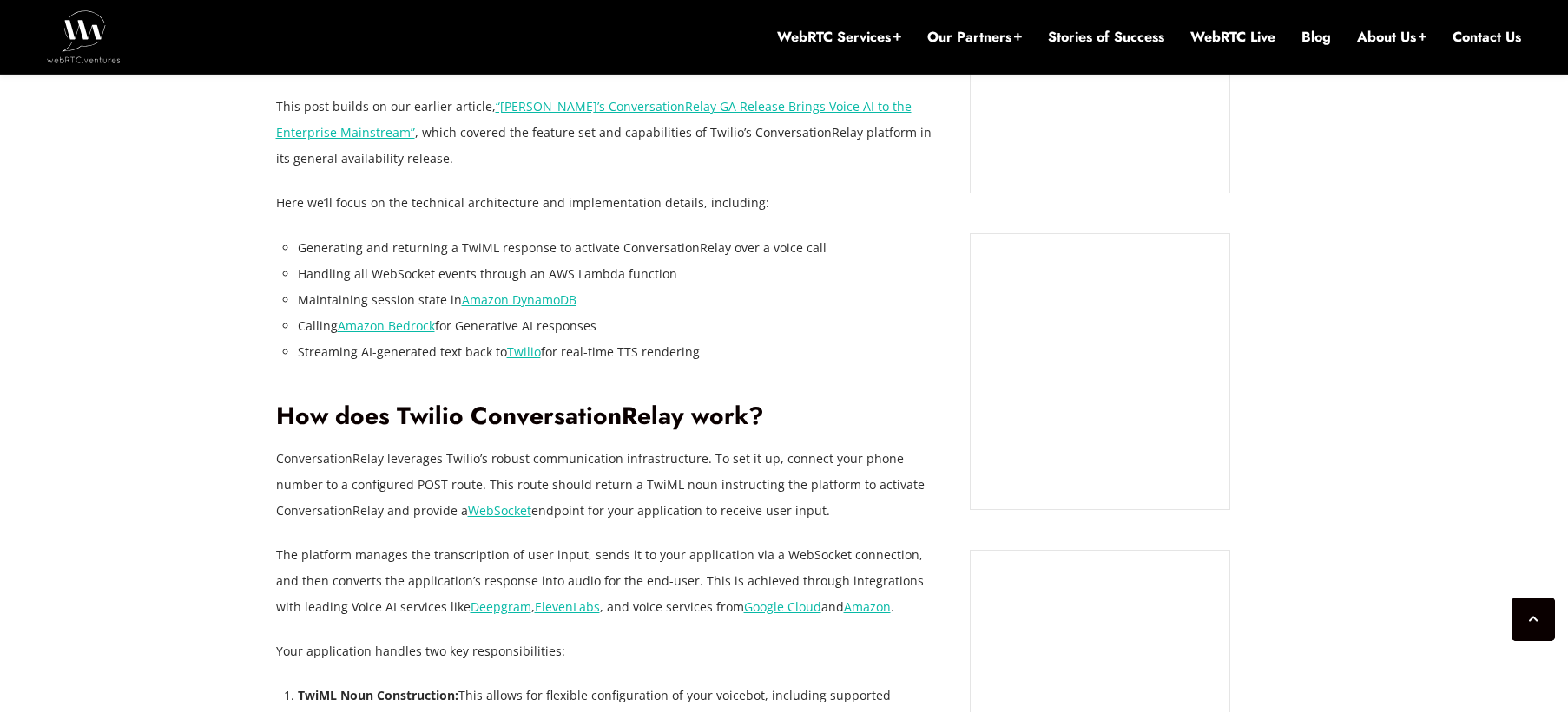
scroll to position [1251, 0]
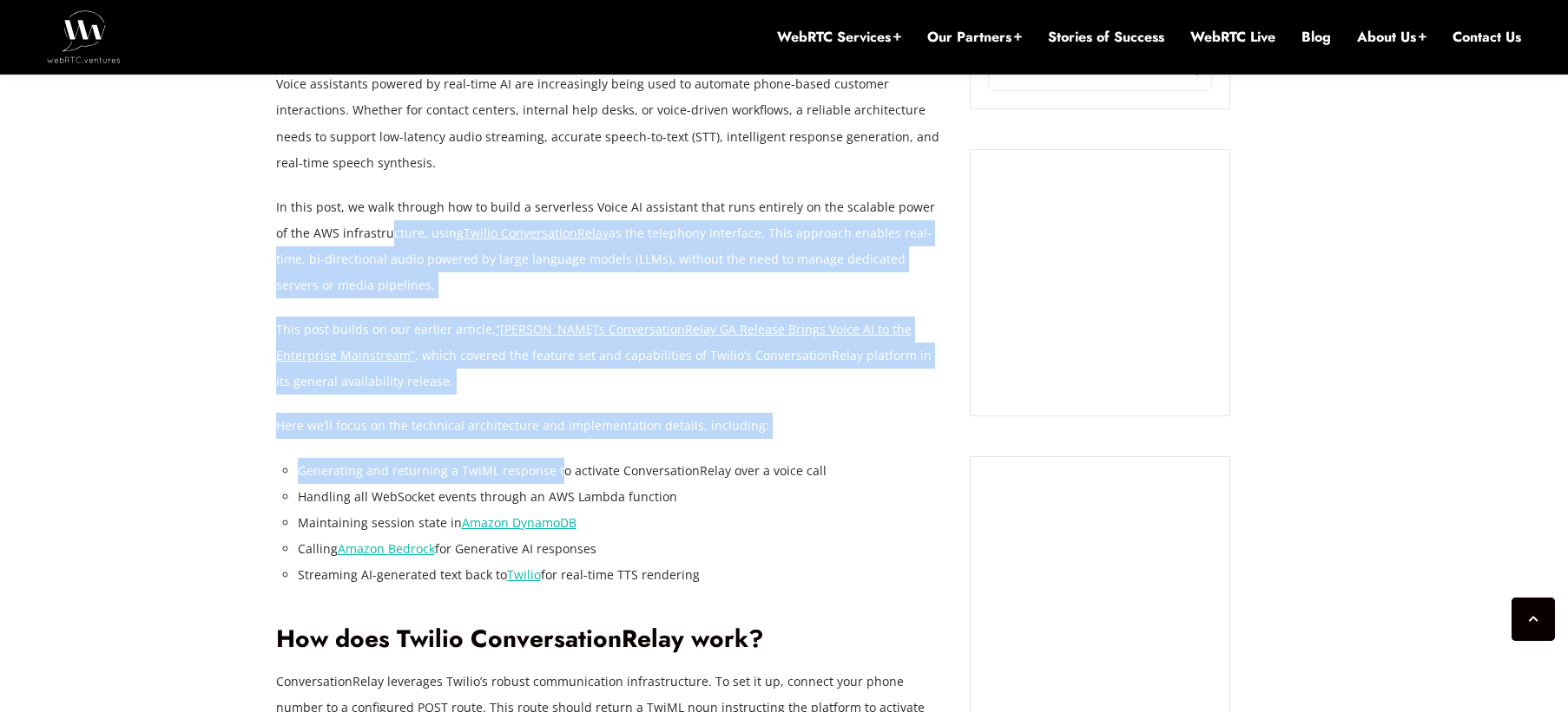
drag, startPoint x: 444, startPoint y: 322, endPoint x: 560, endPoint y: 462, distance: 181.8
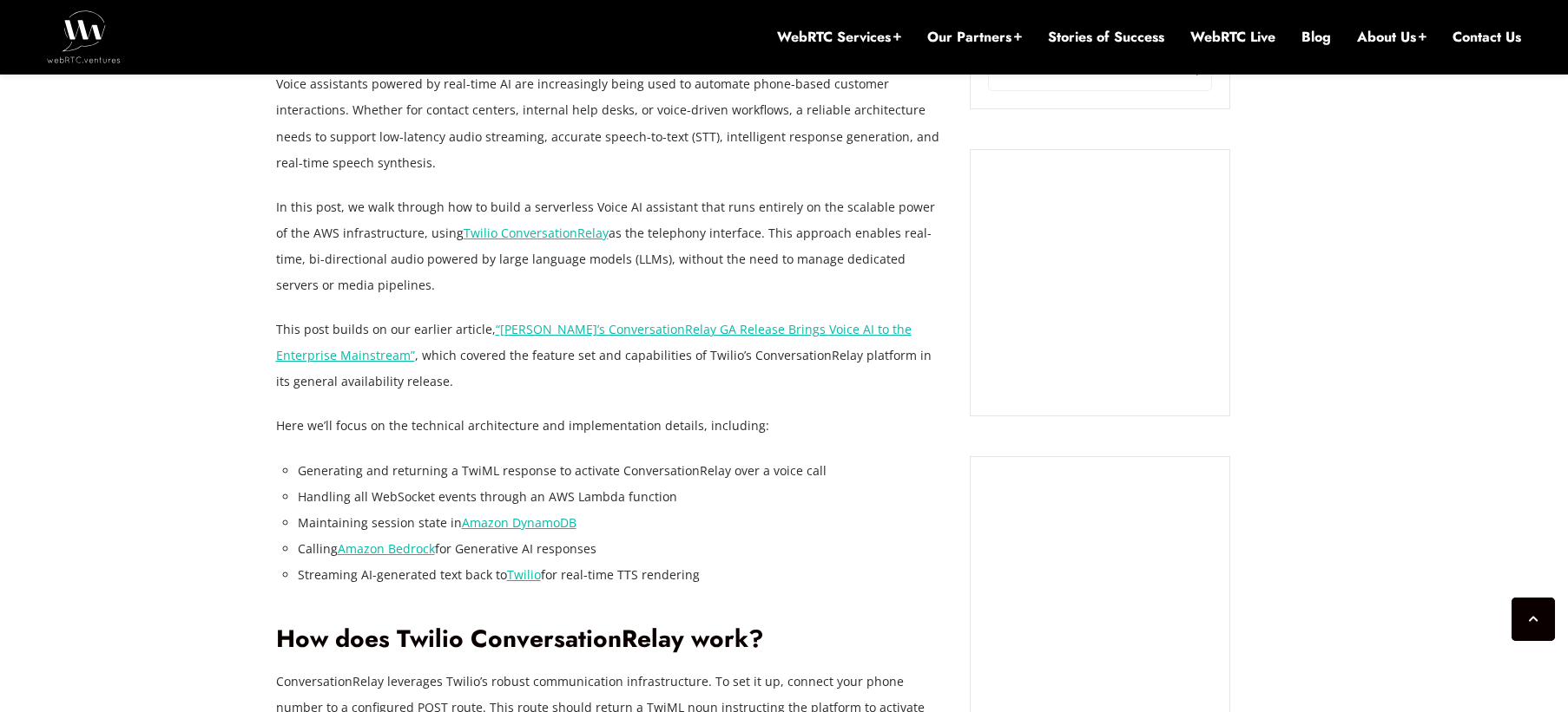
click at [560, 462] on li "Generating and returning a TwiML response to activate ConversationRelay over a …" at bounding box center [620, 471] width 647 height 26
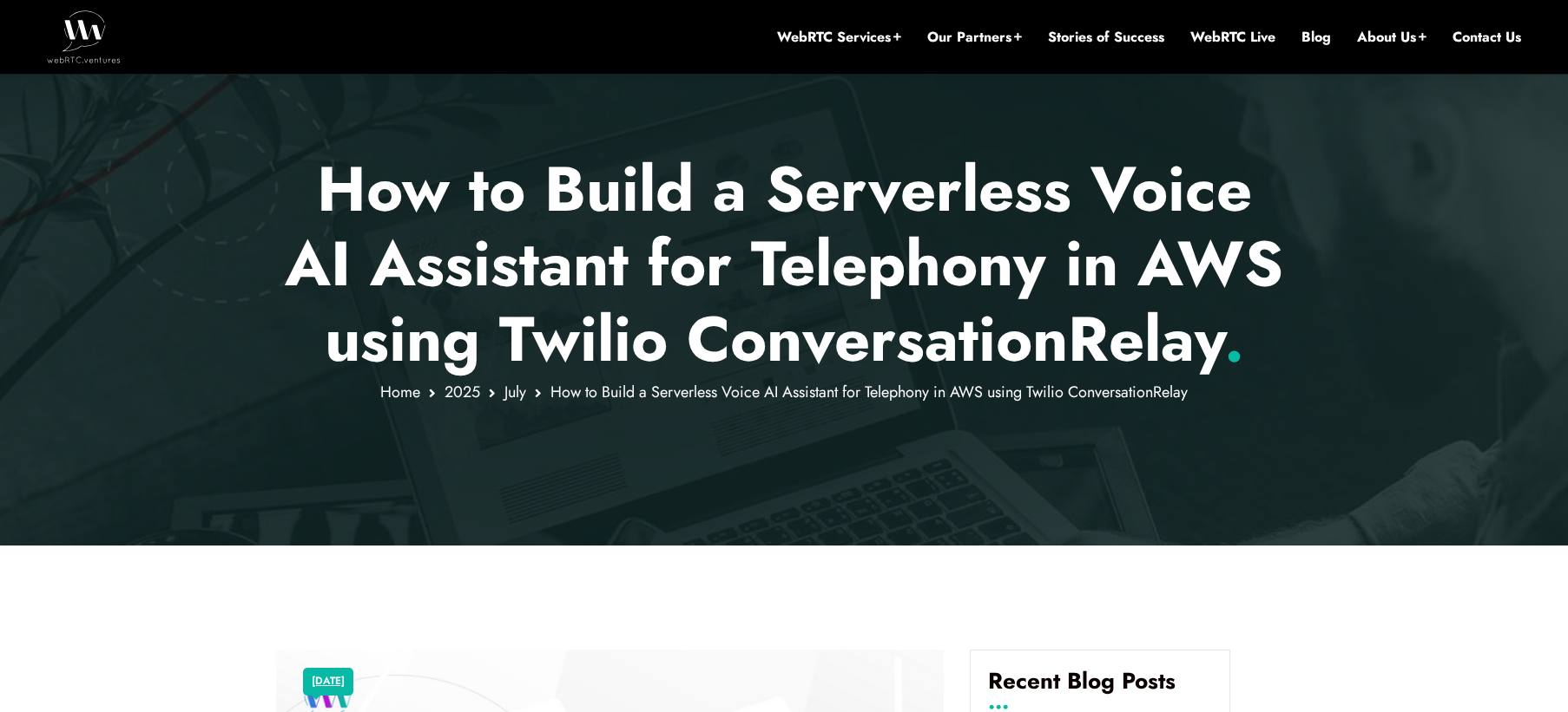
scroll to position [0, 0]
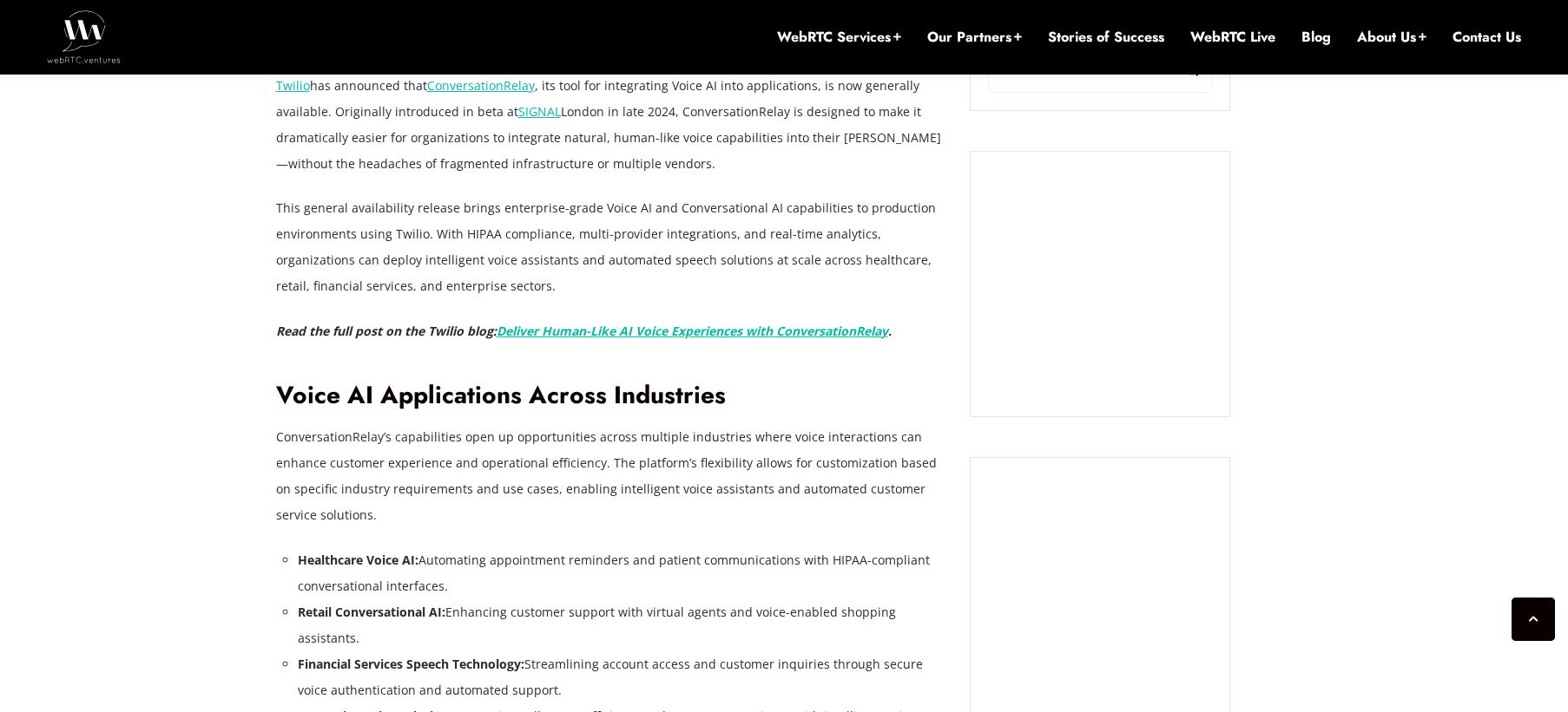
scroll to position [1397, 0]
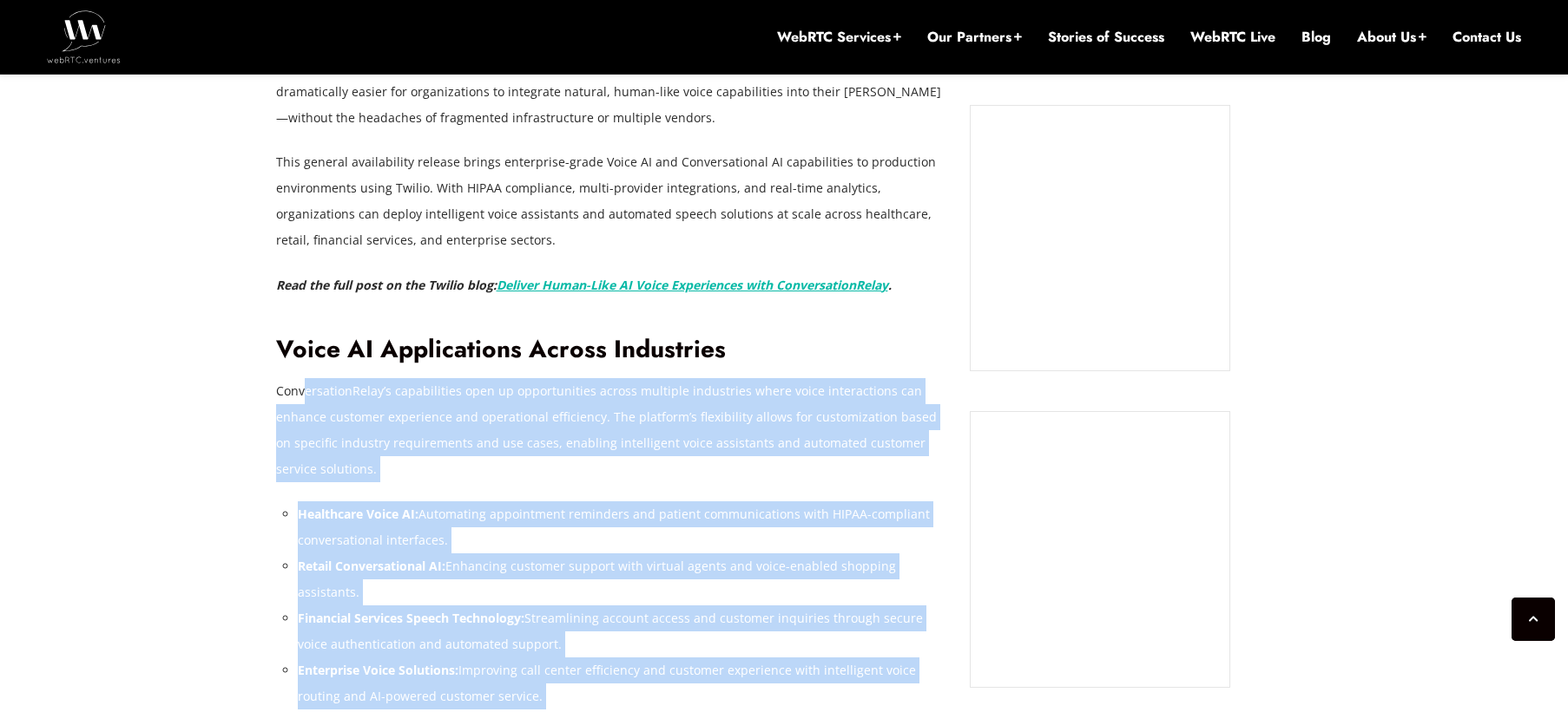
drag, startPoint x: 301, startPoint y: 322, endPoint x: 560, endPoint y: 640, distance: 410.1
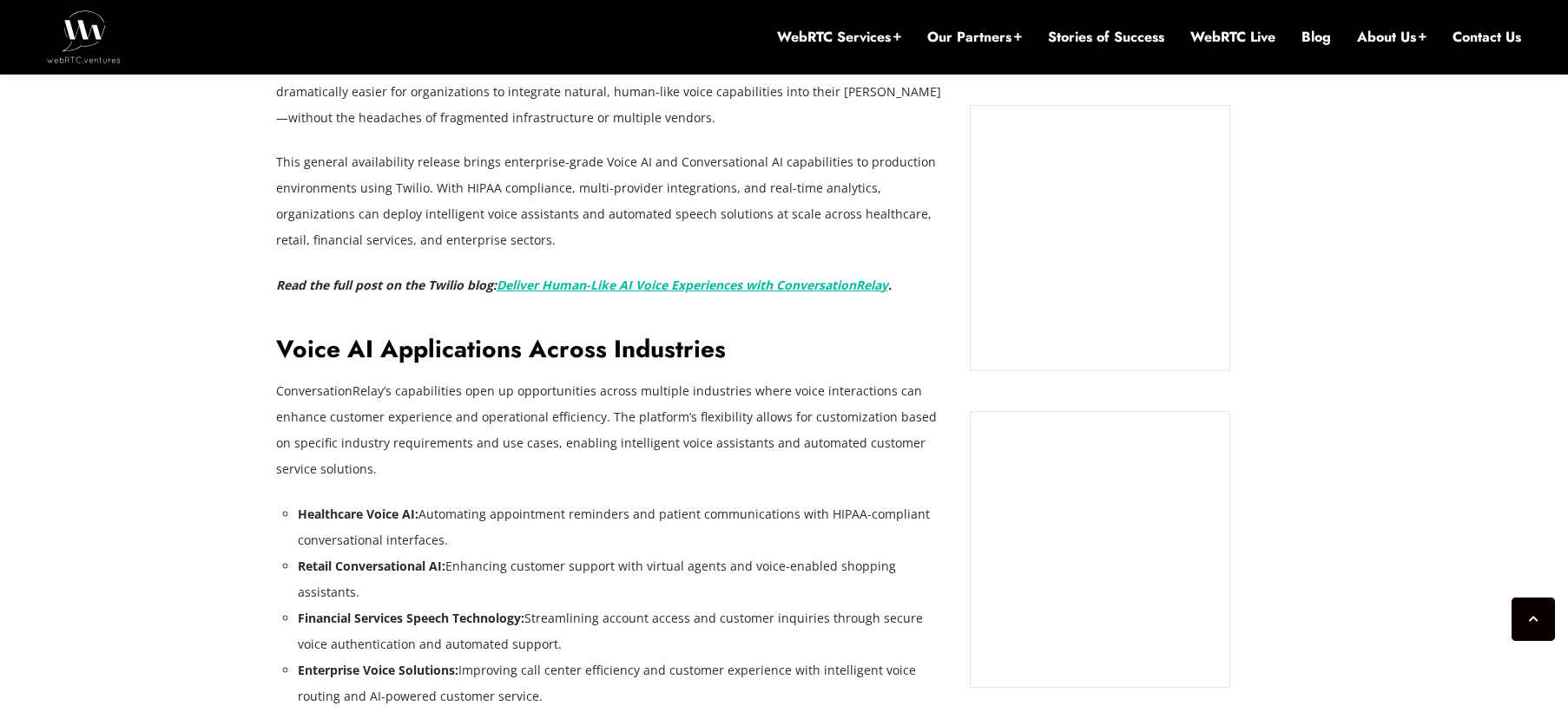
drag, startPoint x: 599, startPoint y: 636, endPoint x: 381, endPoint y: 468, distance: 275.2
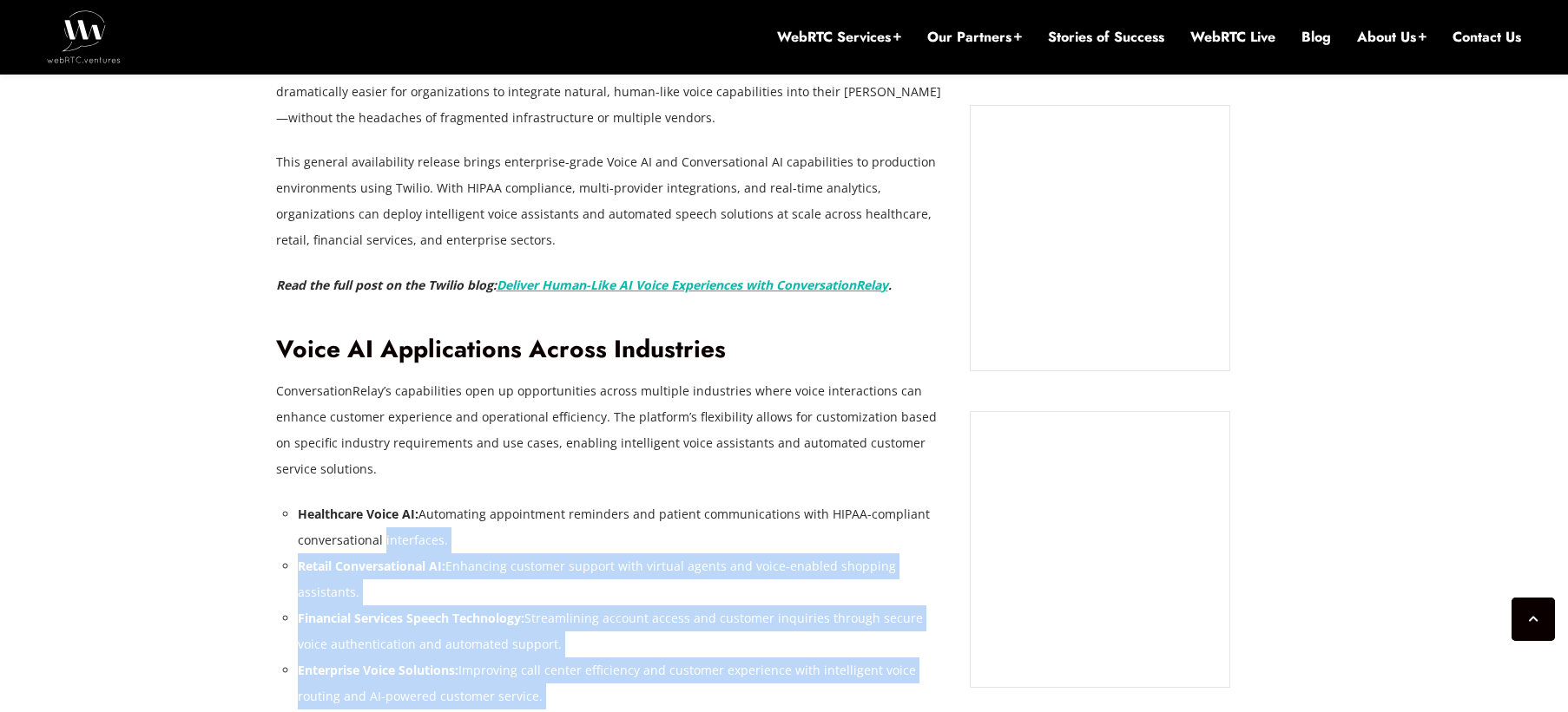
click at [381, 501] on li "Healthcare Voice AI: Automating appointment reminders and patient communication…" at bounding box center [620, 527] width 647 height 52
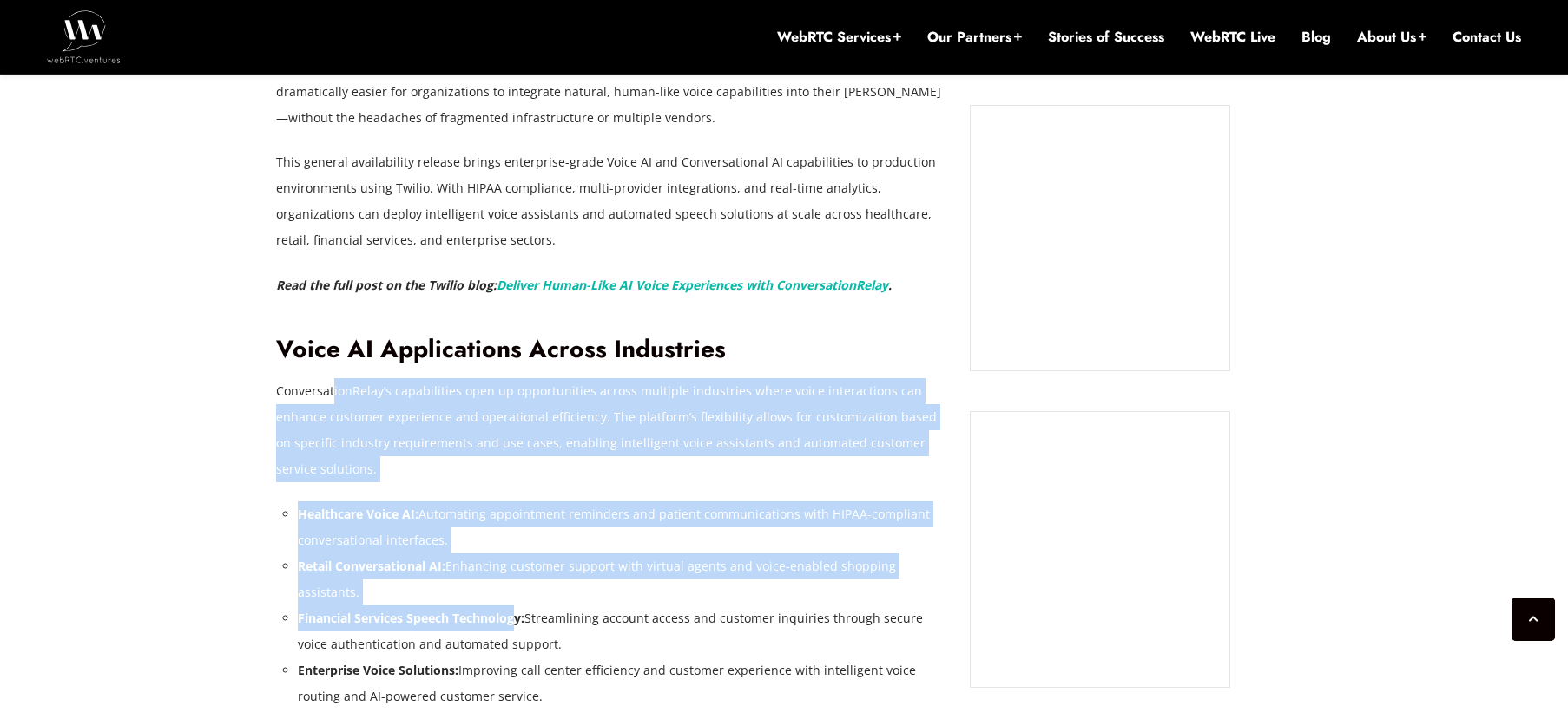
drag, startPoint x: 354, startPoint y: 362, endPoint x: 521, endPoint y: 550, distance: 251.5
click at [521, 610] on strong "Financial Services Speech Technology:" at bounding box center [410, 619] width 227 height 17
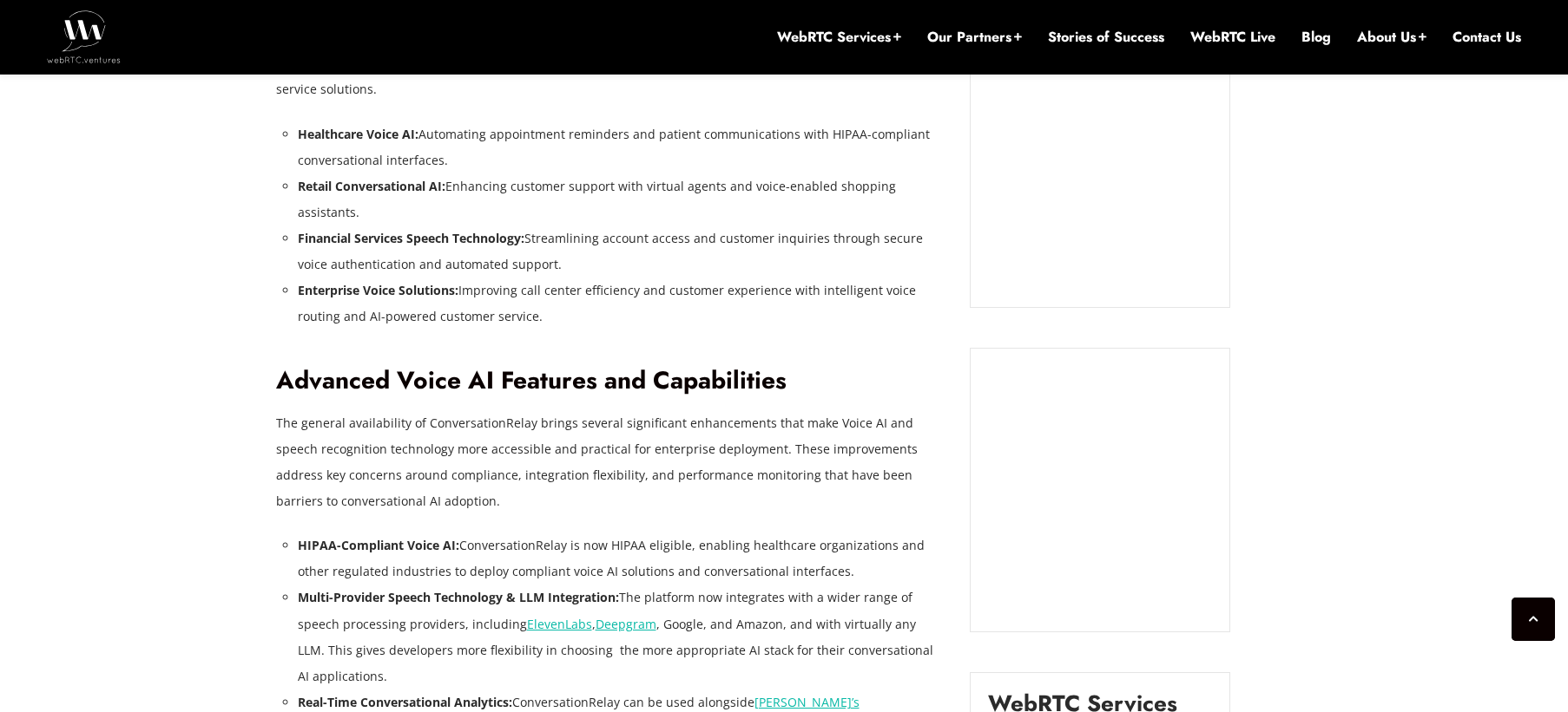
scroll to position [1789, 0]
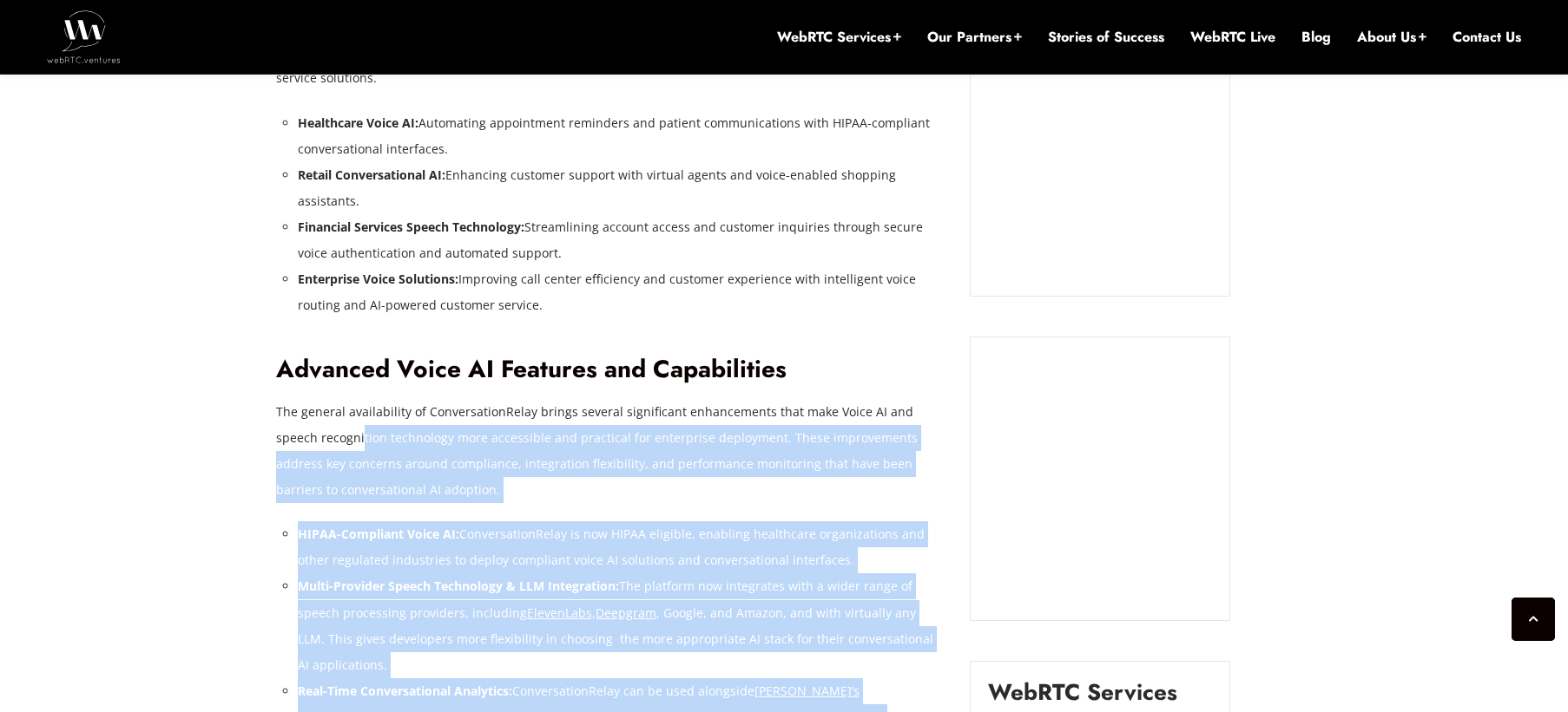
drag, startPoint x: 319, startPoint y: 354, endPoint x: 511, endPoint y: 673, distance: 372.3
click at [511, 673] on div "Twilio has announced that ConversationRelay , its tool for integrating Voice AI…" at bounding box center [610, 423] width 668 height 1577
click at [511, 678] on li "Real-Time Conversational Analytics: ConversationRelay can be used alongside Twi…" at bounding box center [620, 717] width 647 height 78
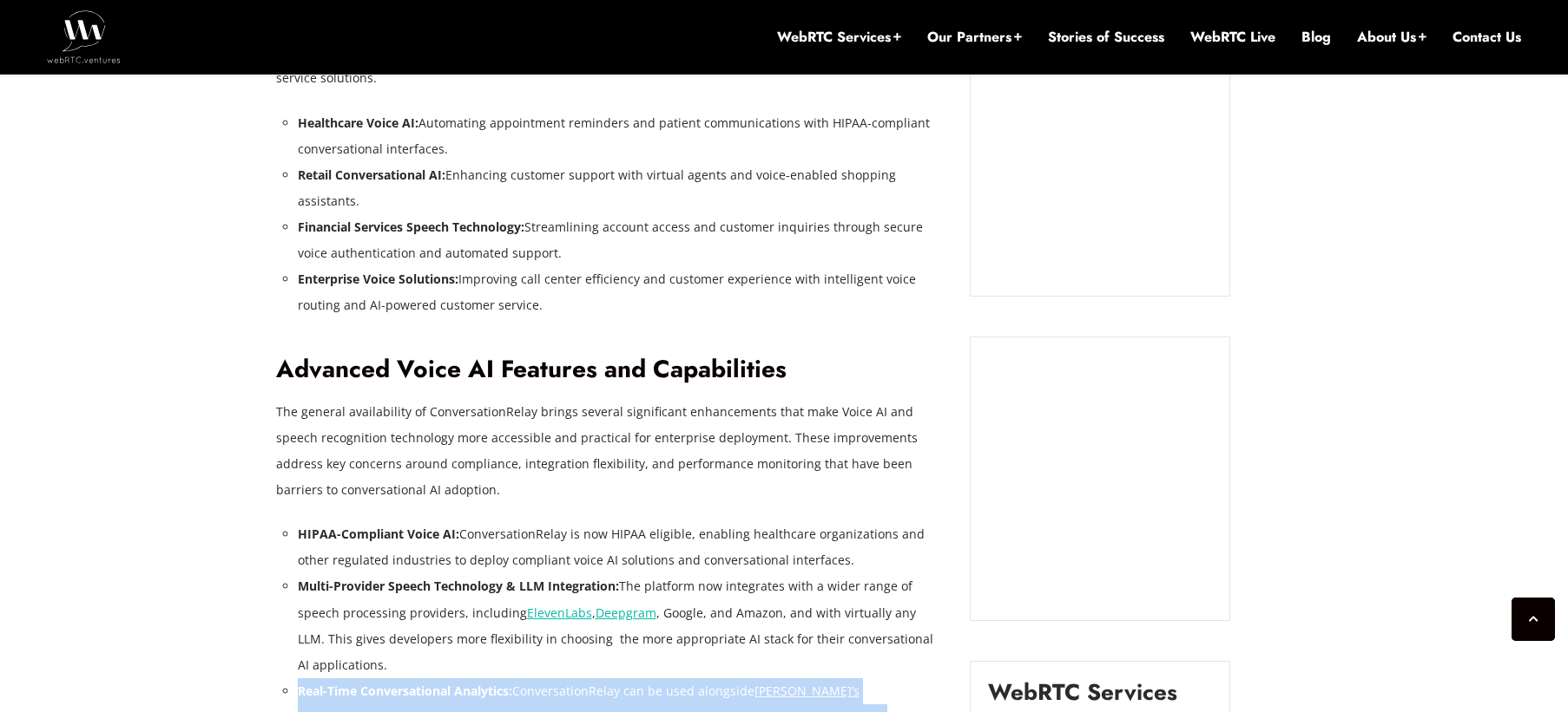
drag, startPoint x: 556, startPoint y: 668, endPoint x: 348, endPoint y: 562, distance: 233.5
click at [348, 562] on ul "HIPAA-Compliant Voice AI: ConversationRelay is now HIPAA eligible, enabling hea…" at bounding box center [620, 704] width 647 height 365
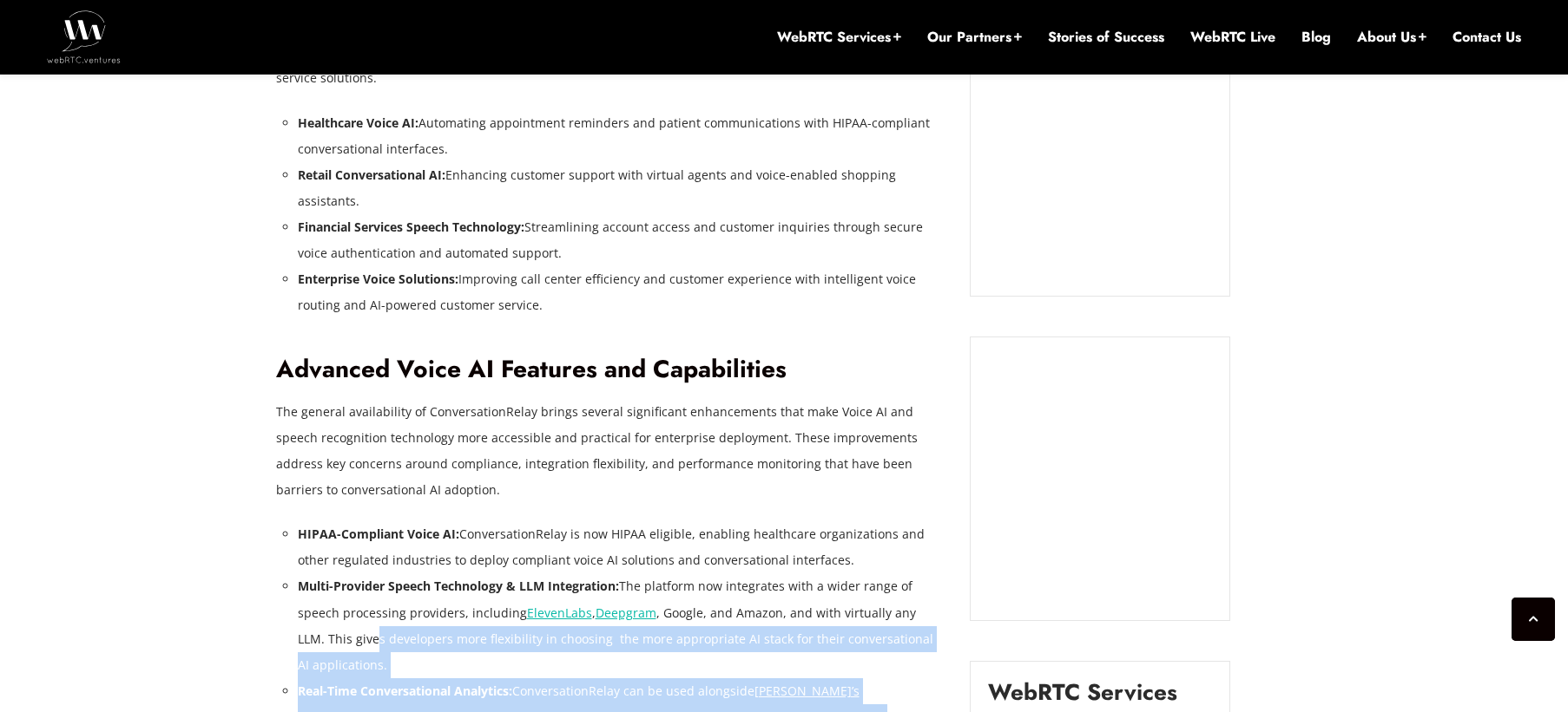
click at [347, 574] on li "Multi-Provider Speech Technology & LLM Integration: The platform now integrates…" at bounding box center [620, 625] width 647 height 104
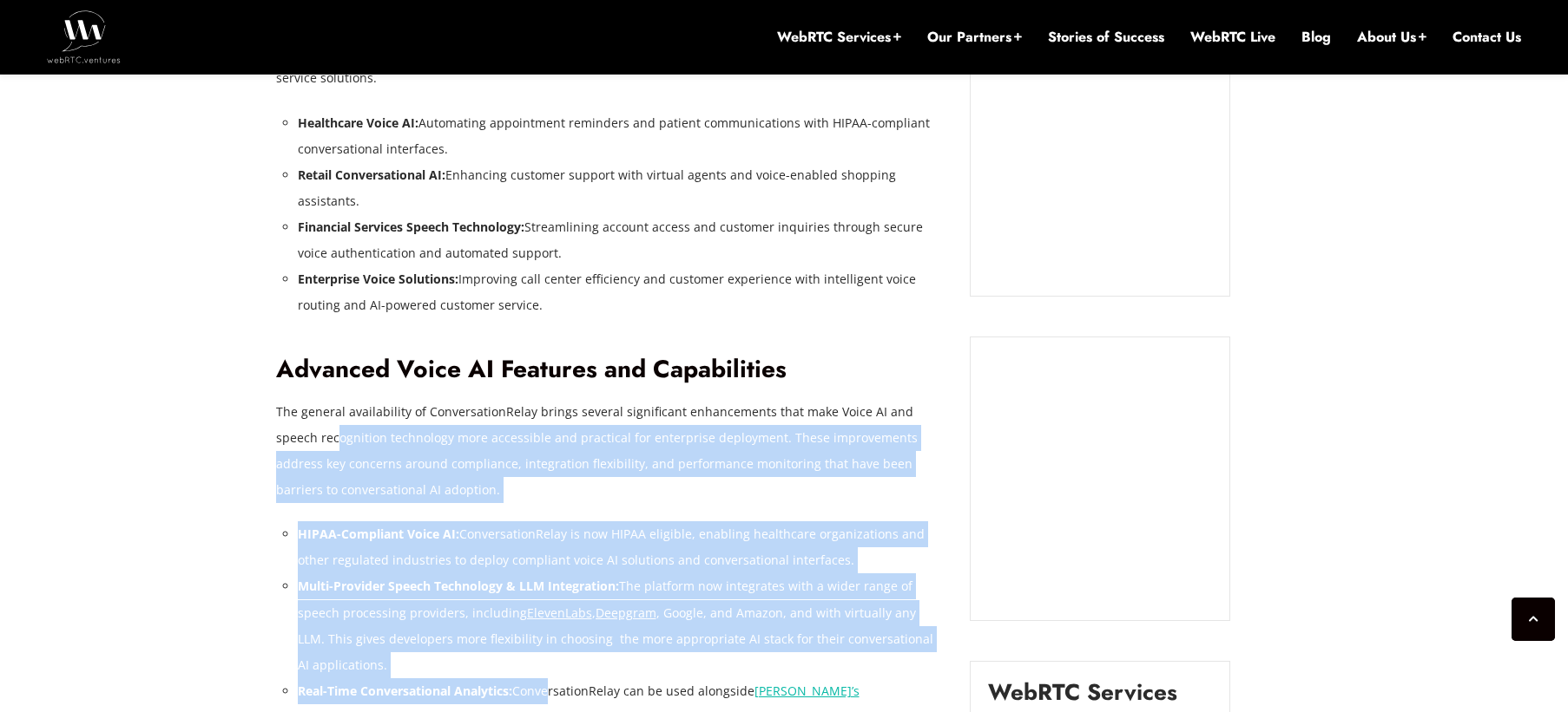
drag, startPoint x: 311, startPoint y: 391, endPoint x: 549, endPoint y: 623, distance: 332.4
click at [549, 623] on div "Twilio has announced that ConversationRelay , its tool for integrating Voice AI…" at bounding box center [610, 423] width 668 height 1577
click at [549, 678] on li "Real-Time Conversational Analytics: ConversationRelay can be used alongside Twi…" at bounding box center [620, 717] width 647 height 78
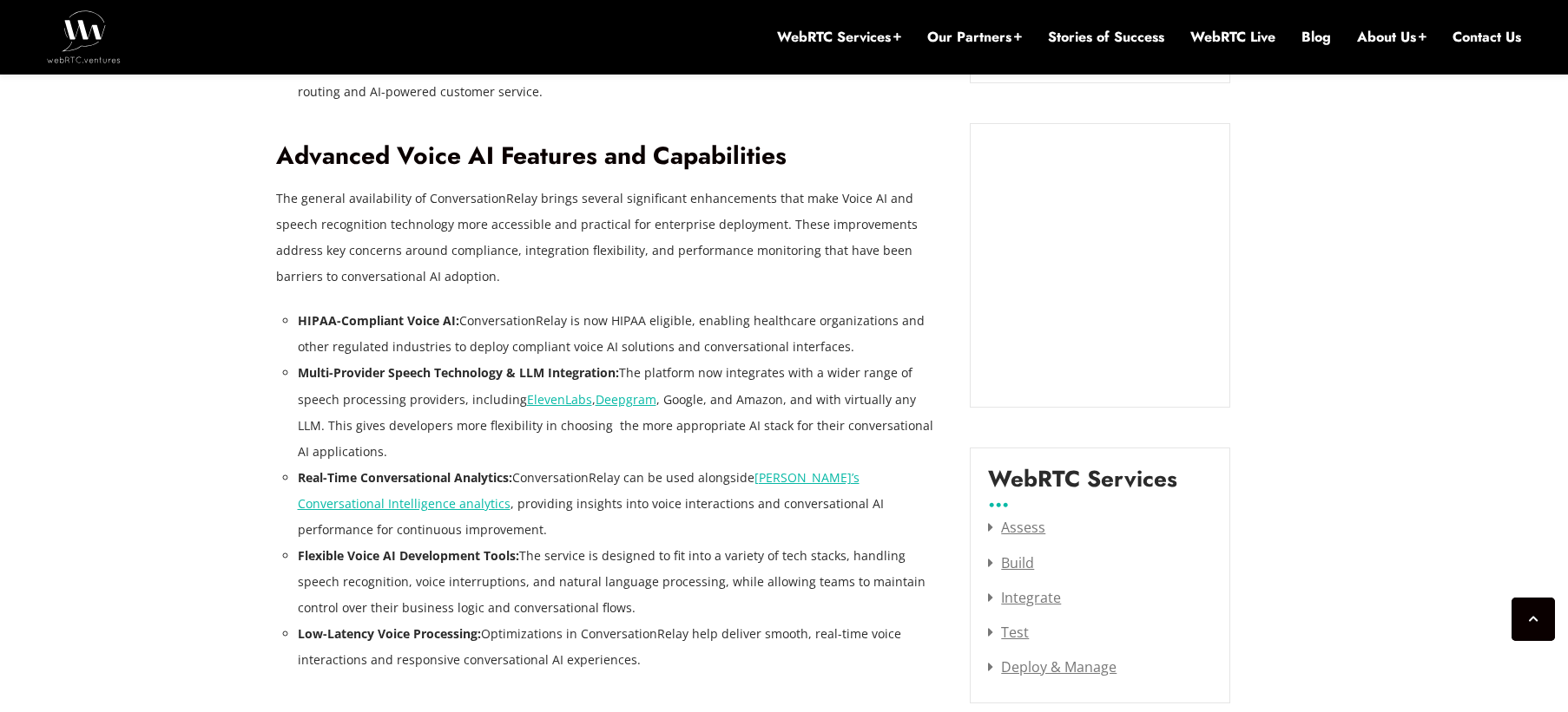
scroll to position [2038, 0]
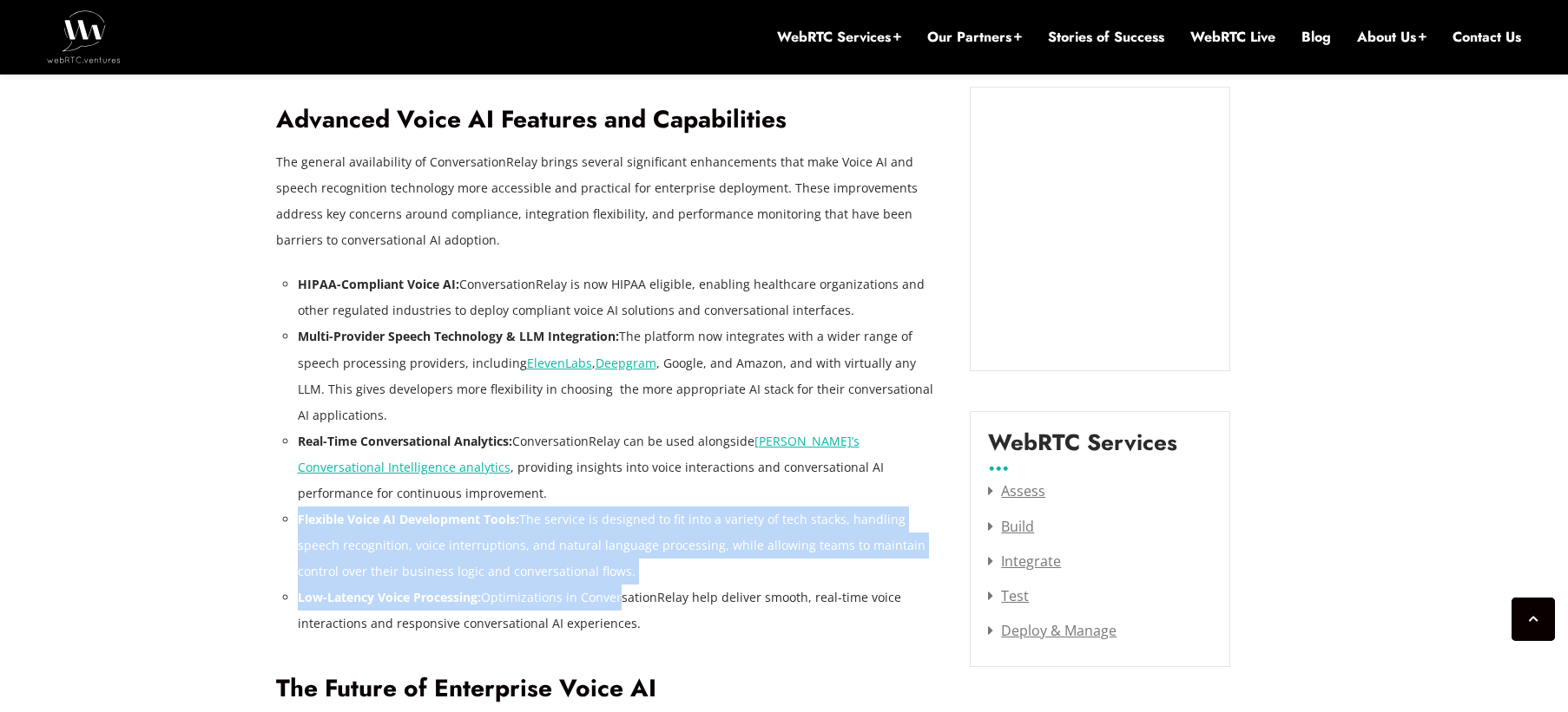
drag, startPoint x: 567, startPoint y: 414, endPoint x: 616, endPoint y: 530, distance: 125.9
click at [616, 530] on ul "HIPAA-Compliant Voice AI: ConversationRelay is now HIPAA eligible, enabling hea…" at bounding box center [620, 454] width 647 height 365
click at [617, 585] on li "Low-Latency Voice Processing: Optimizations in ConversationRelay help deliver s…" at bounding box center [620, 610] width 647 height 52
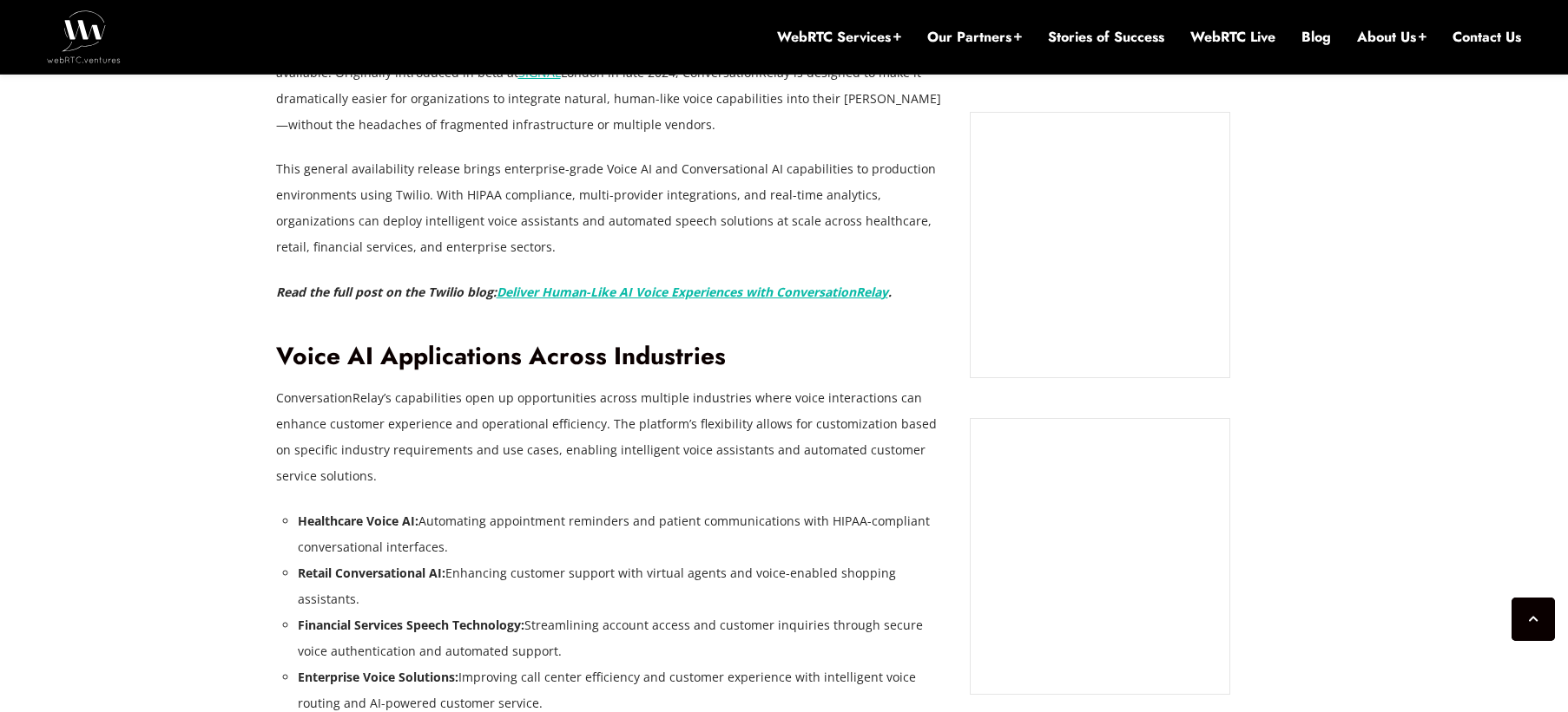
scroll to position [1164, 0]
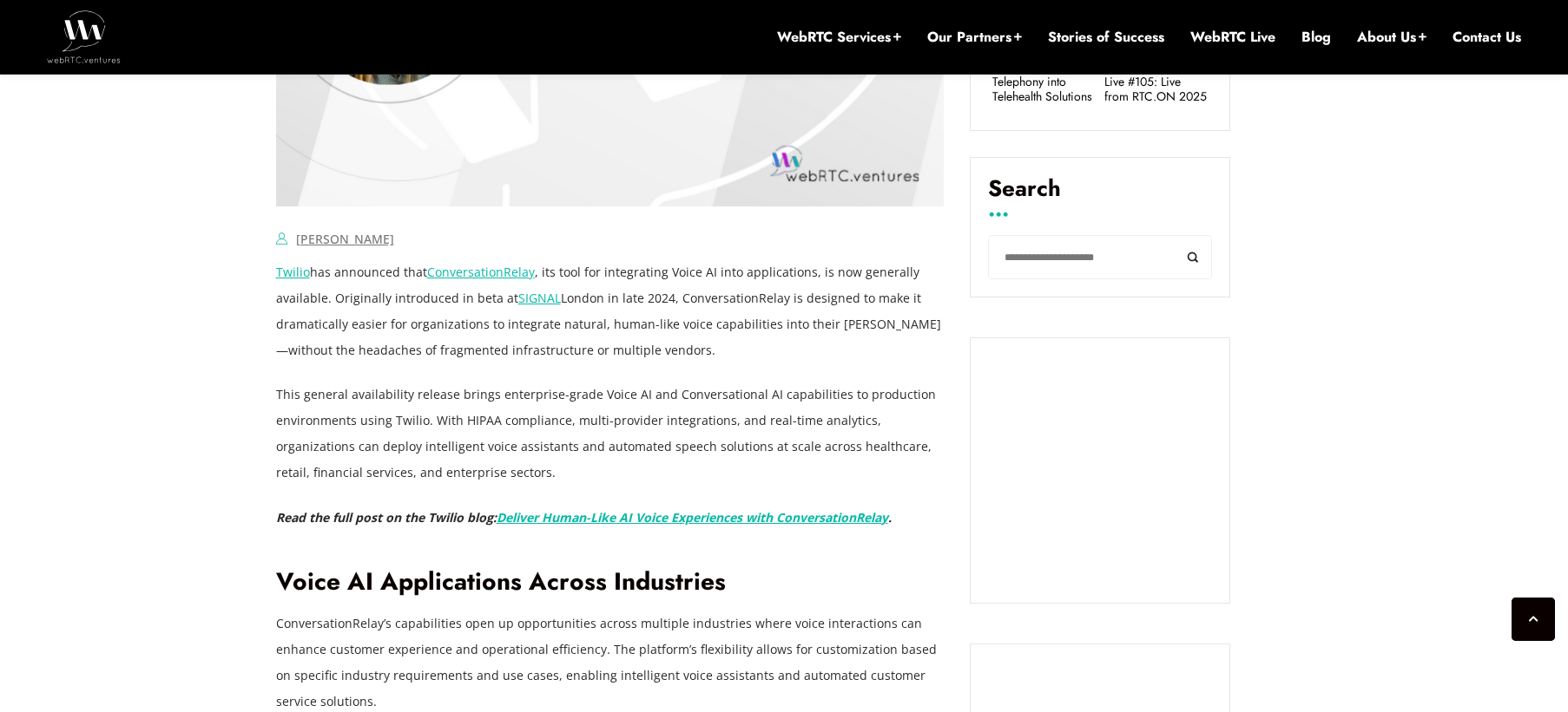
click at [465, 260] on p "Twilio has announced that ConversationRelay , its tool for integrating Voice AI…" at bounding box center [610, 311] width 668 height 104
click at [466, 263] on link "ConversationRelay" at bounding box center [481, 272] width 107 height 17
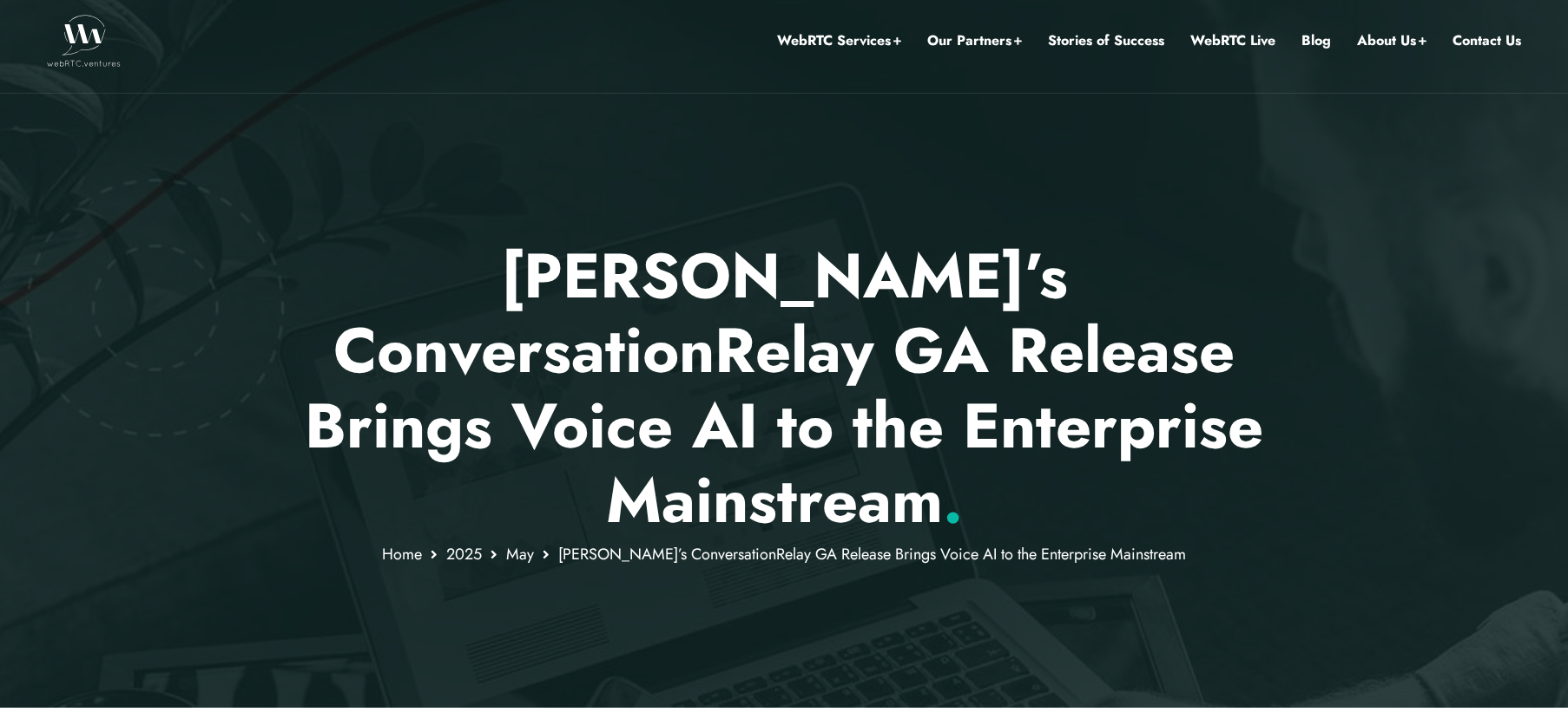
scroll to position [0, 0]
